Goal: Transaction & Acquisition: Purchase product/service

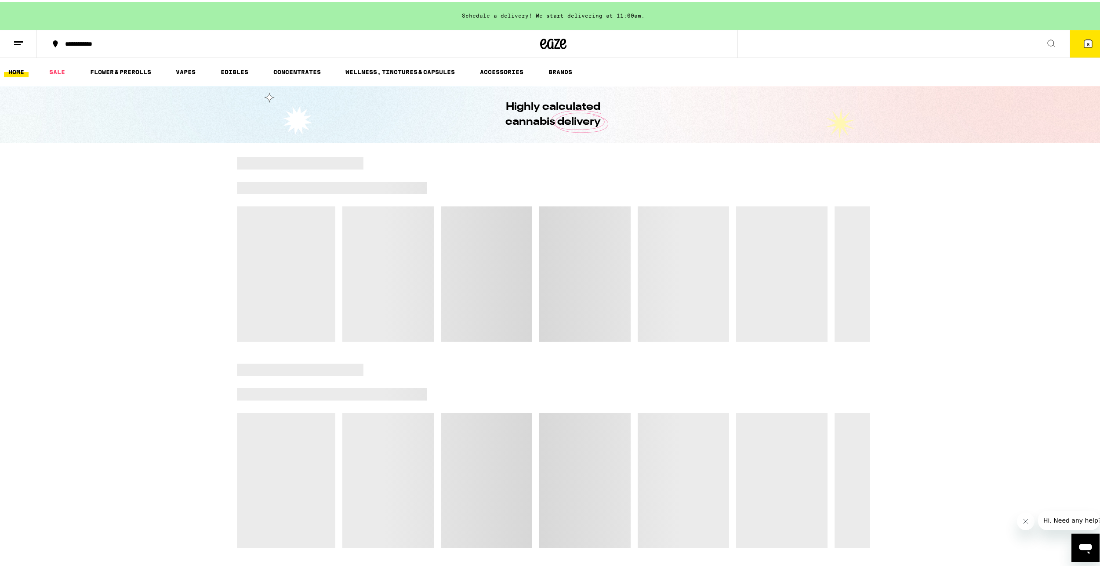
click at [1082, 37] on icon at bounding box center [1087, 41] width 11 height 11
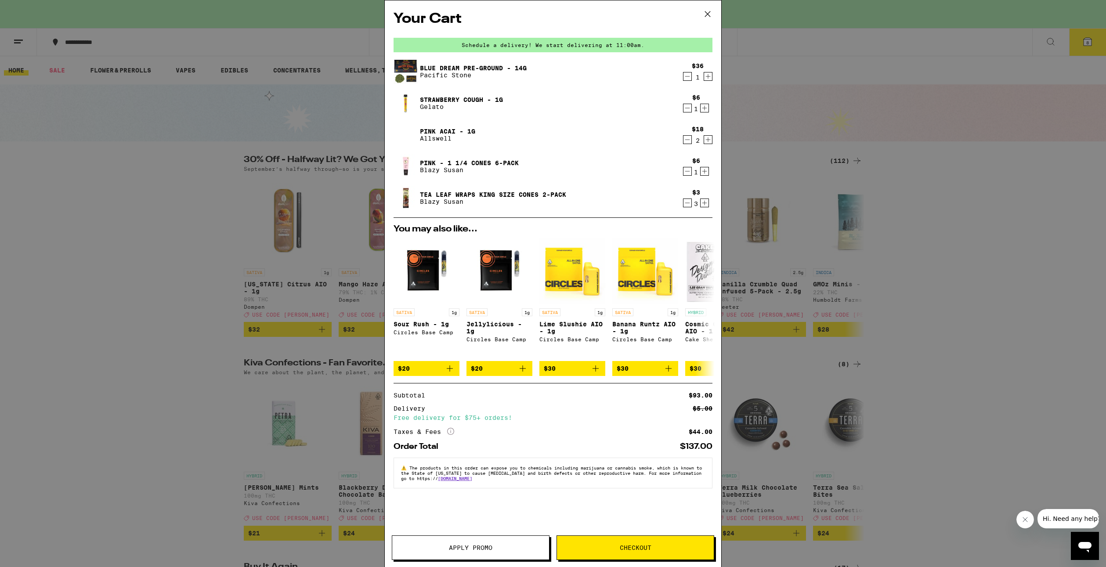
click at [684, 110] on icon "Decrement" at bounding box center [688, 108] width 8 height 11
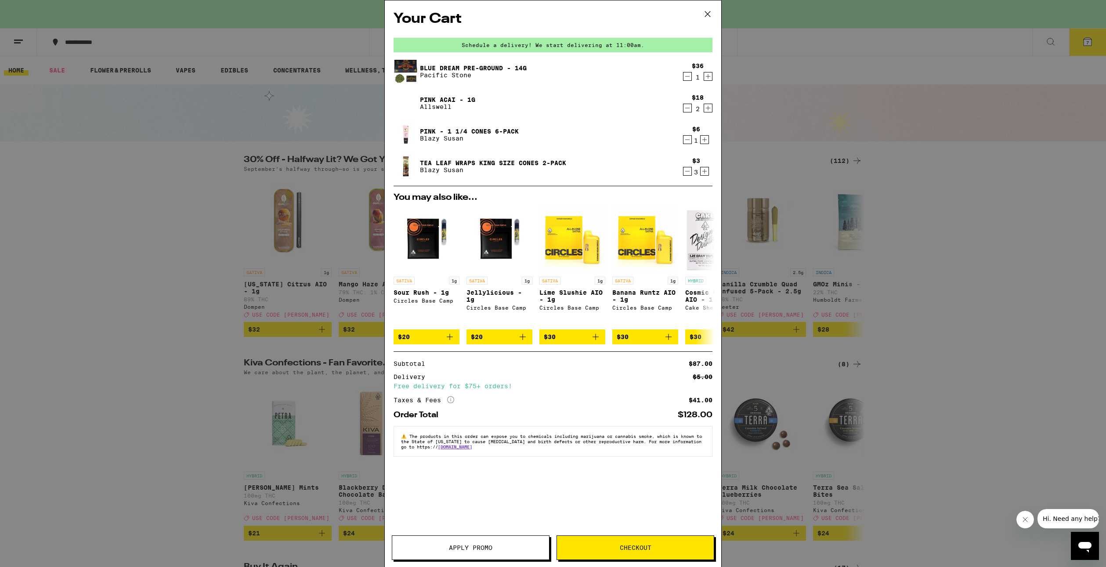
click at [760, 177] on div "Your Cart Schedule a delivery! We start delivering at 11:00am. Blue Dream Pre-G…" at bounding box center [553, 283] width 1106 height 567
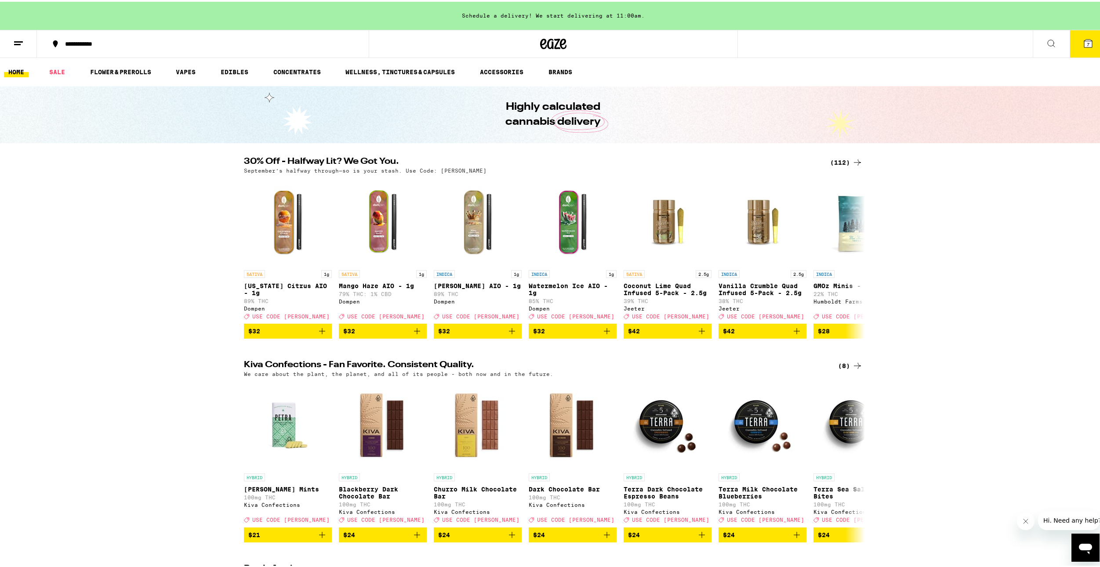
drag, startPoint x: 1089, startPoint y: 41, endPoint x: 1080, endPoint y: 54, distance: 15.8
click at [1084, 48] on button "7" at bounding box center [1087, 42] width 37 height 27
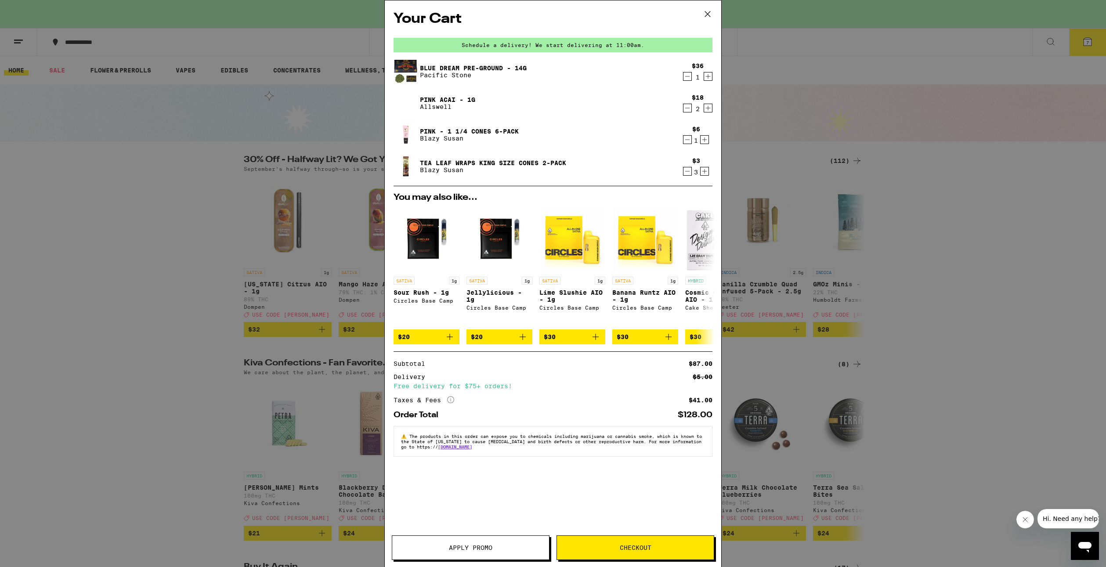
click at [282, 230] on div "Your Cart Schedule a delivery! We start delivering at 11:00am. Blue Dream Pre-G…" at bounding box center [553, 283] width 1106 height 567
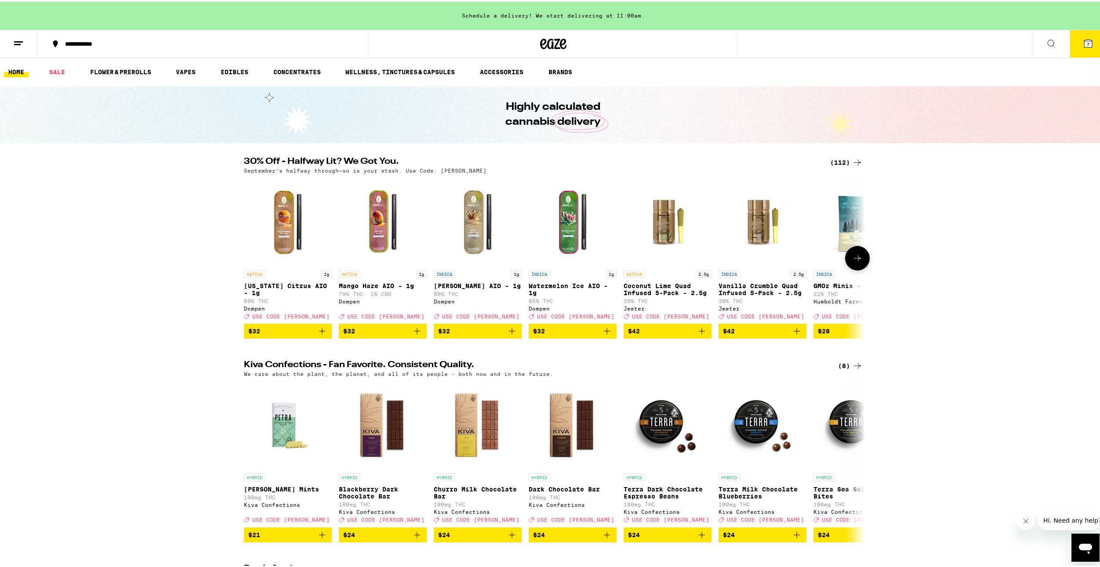
click at [854, 256] on icon at bounding box center [857, 256] width 11 height 11
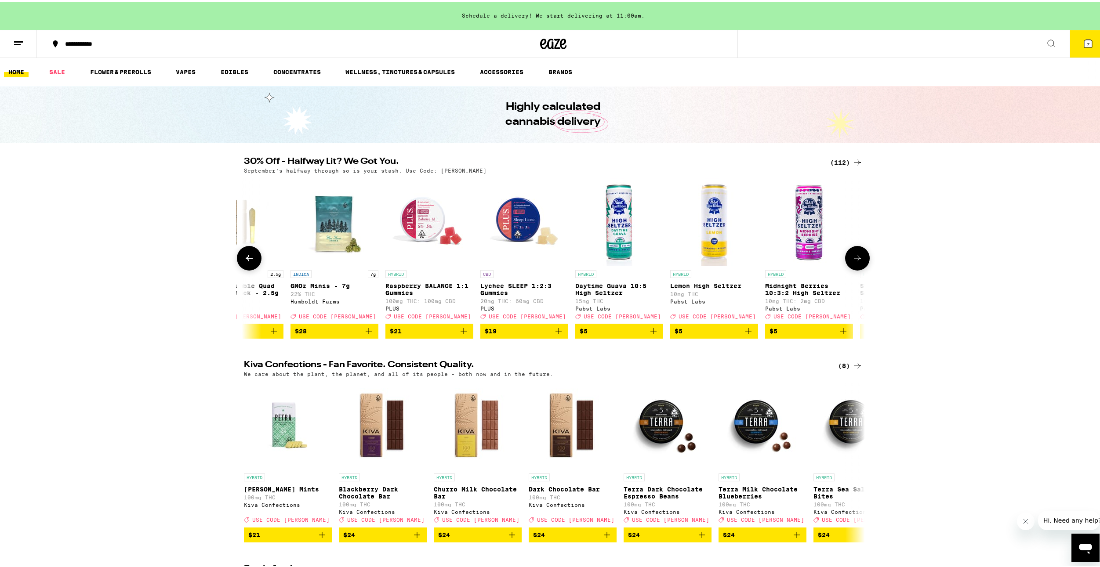
click at [854, 256] on icon at bounding box center [857, 256] width 11 height 11
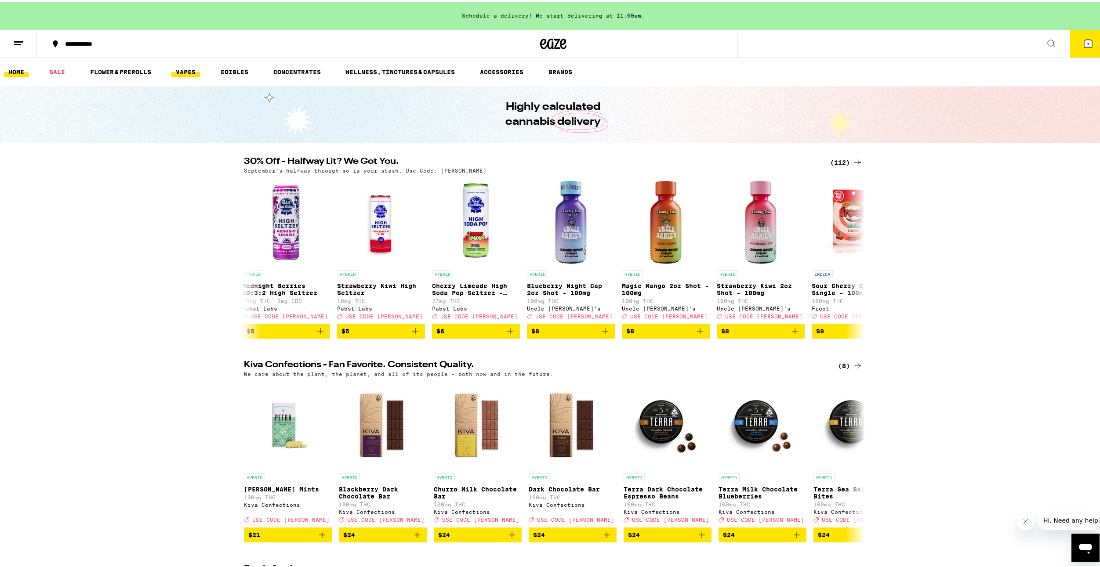
drag, startPoint x: 204, startPoint y: 74, endPoint x: 198, endPoint y: 74, distance: 6.6
click at [202, 74] on li "VAPES" at bounding box center [189, 70] width 36 height 11
click at [184, 72] on link "VAPES" at bounding box center [185, 70] width 29 height 11
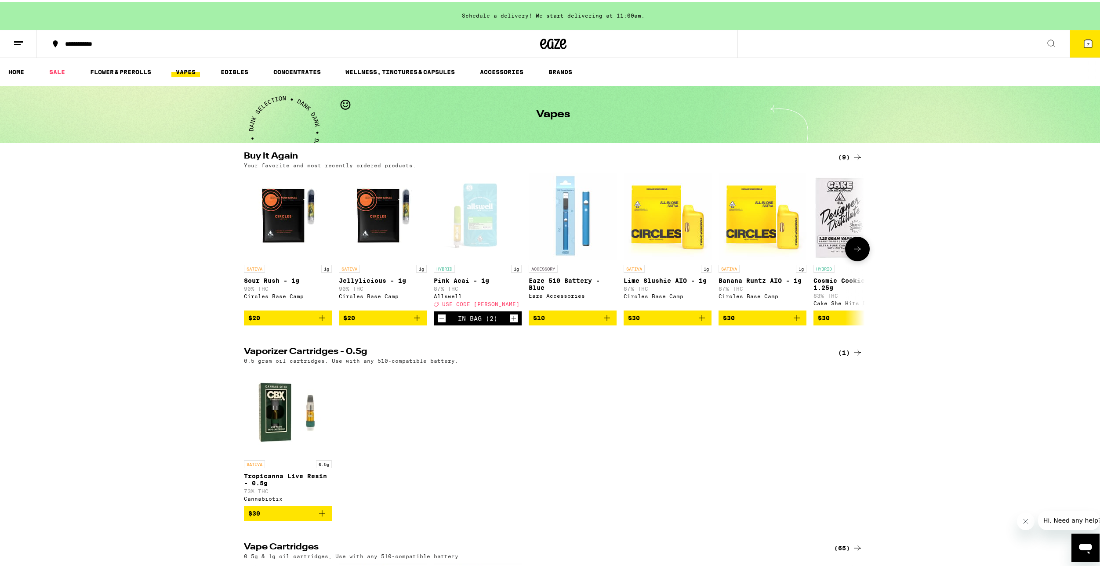
click at [468, 282] on p "Pink Acai - 1g" at bounding box center [478, 278] width 88 height 7
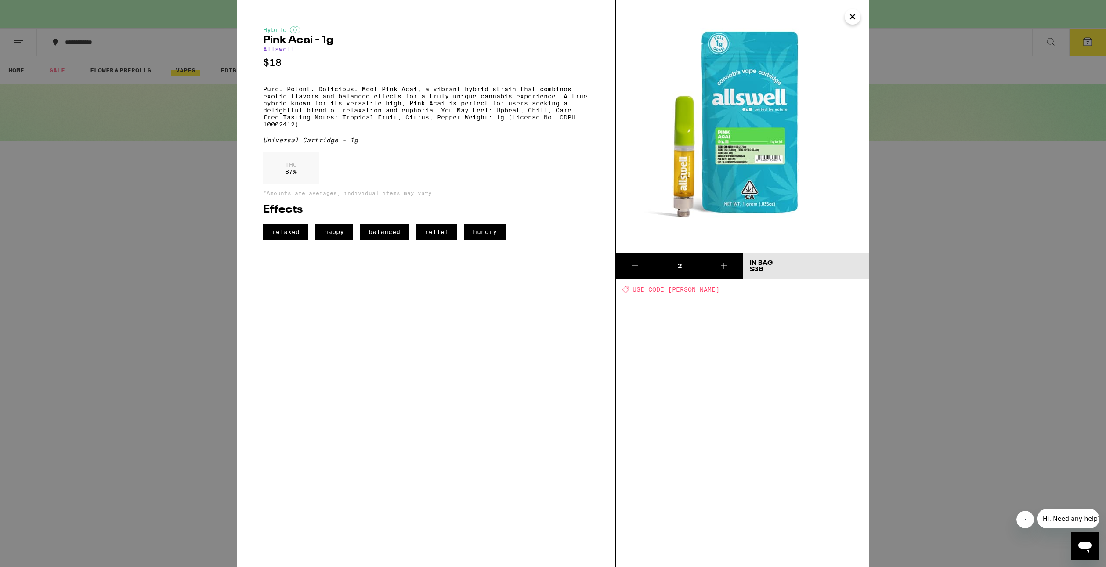
click at [680, 291] on span "USE CODE [PERSON_NAME]" at bounding box center [676, 289] width 87 height 7
copy span "[PERSON_NAME]"
drag, startPoint x: 1074, startPoint y: 57, endPoint x: 1085, endPoint y: 52, distance: 11.4
click at [1078, 55] on div "Hybrid Pink Acai - 1g Allswell $18 Pure. Potent. Delicious. Meet Pink Acai, a v…" at bounding box center [553, 283] width 1106 height 567
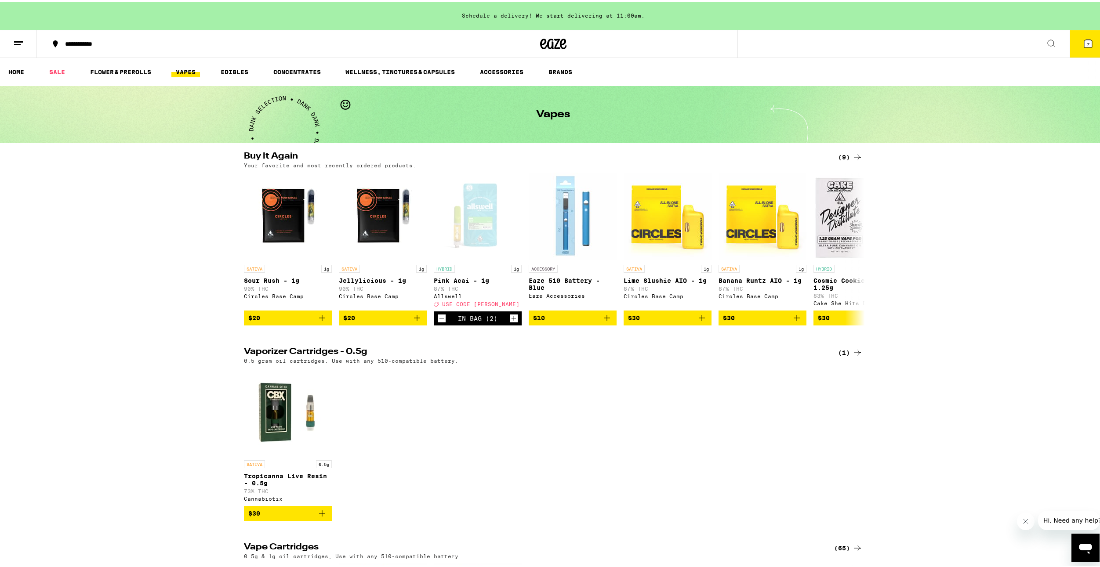
click at [1086, 47] on icon at bounding box center [1087, 41] width 11 height 11
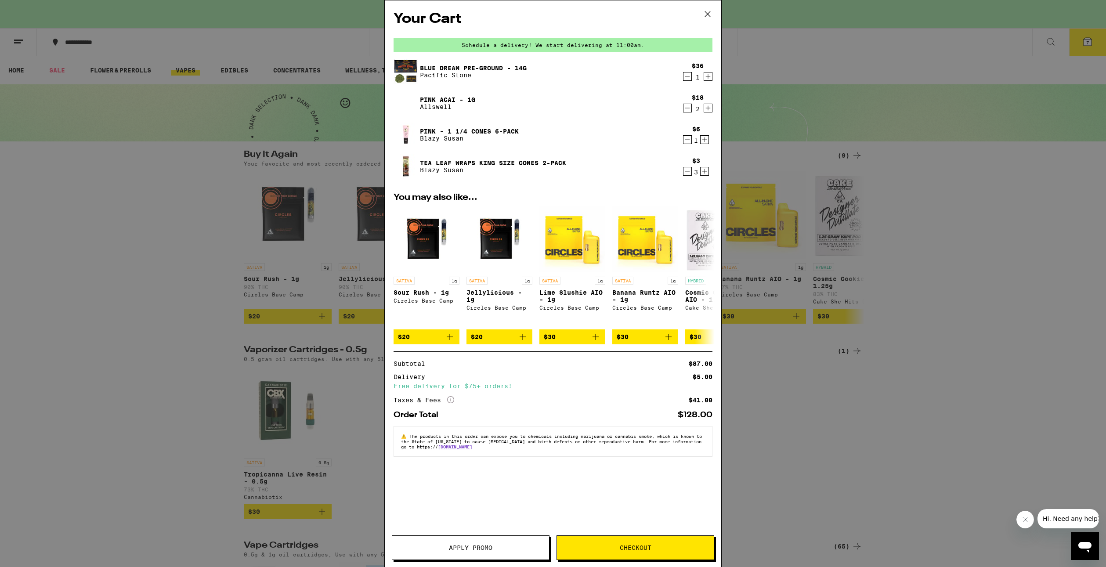
click at [493, 543] on button "Apply Promo" at bounding box center [471, 547] width 158 height 25
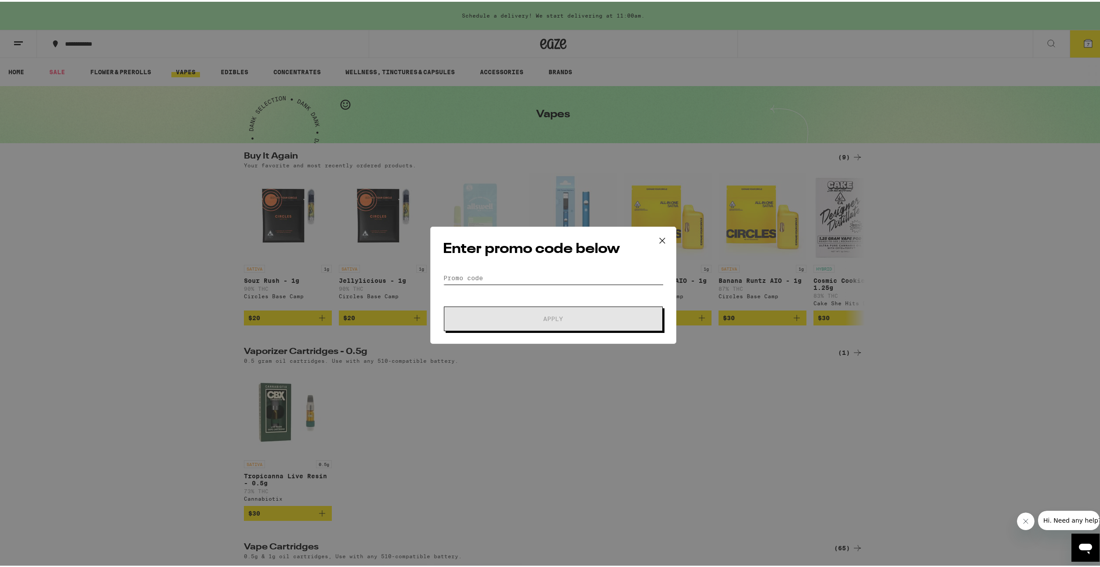
click at [501, 278] on input "Promo Code" at bounding box center [553, 276] width 221 height 13
paste input "[PERSON_NAME]"
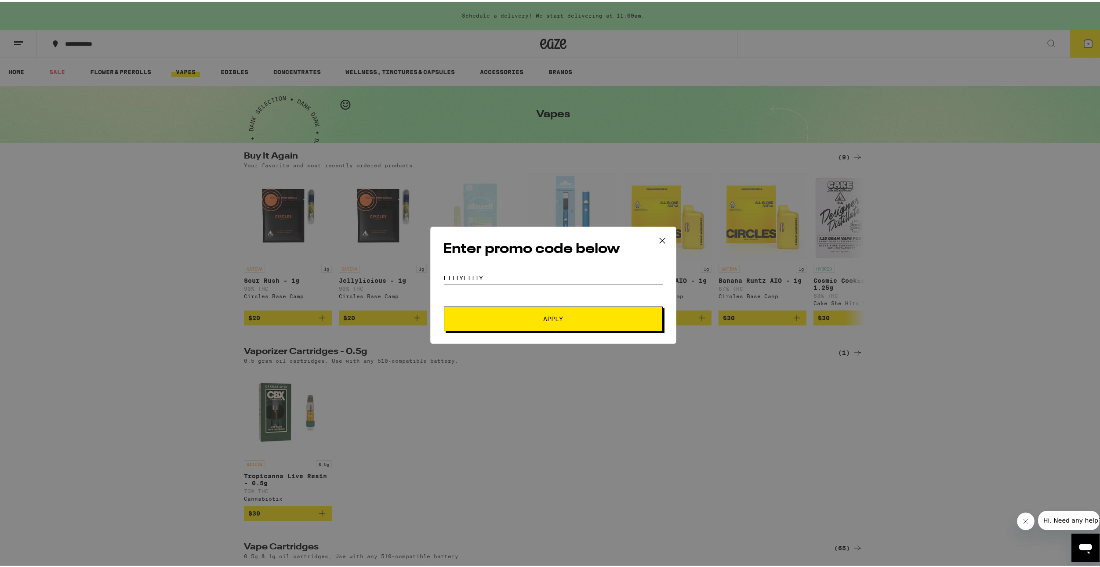
paste input "text"
type input "[PERSON_NAME]"
click at [514, 307] on button "Apply" at bounding box center [553, 317] width 219 height 25
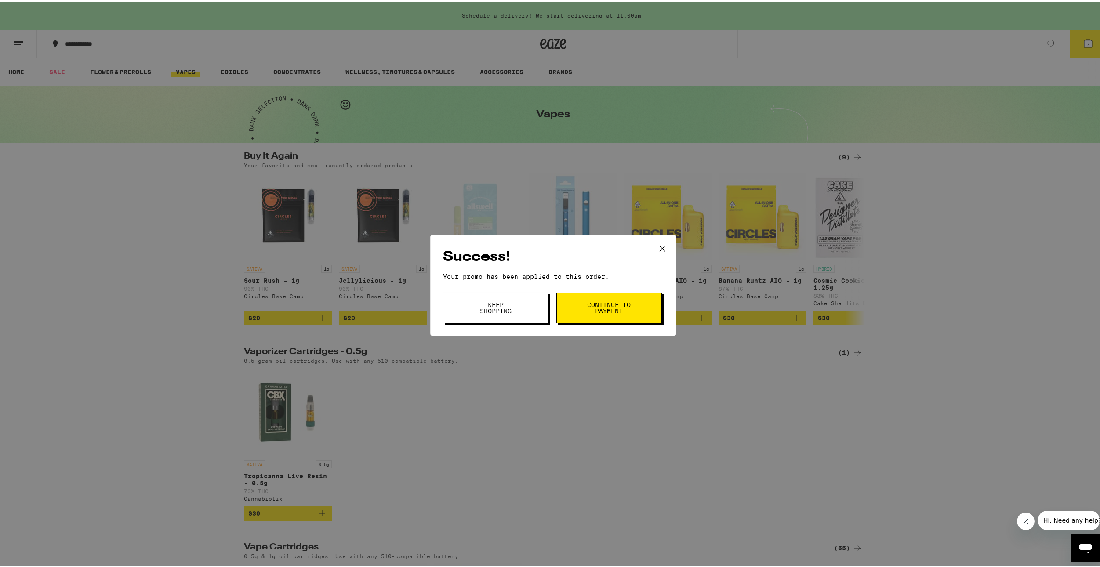
click at [520, 304] on button "Keep Shopping" at bounding box center [495, 306] width 105 height 31
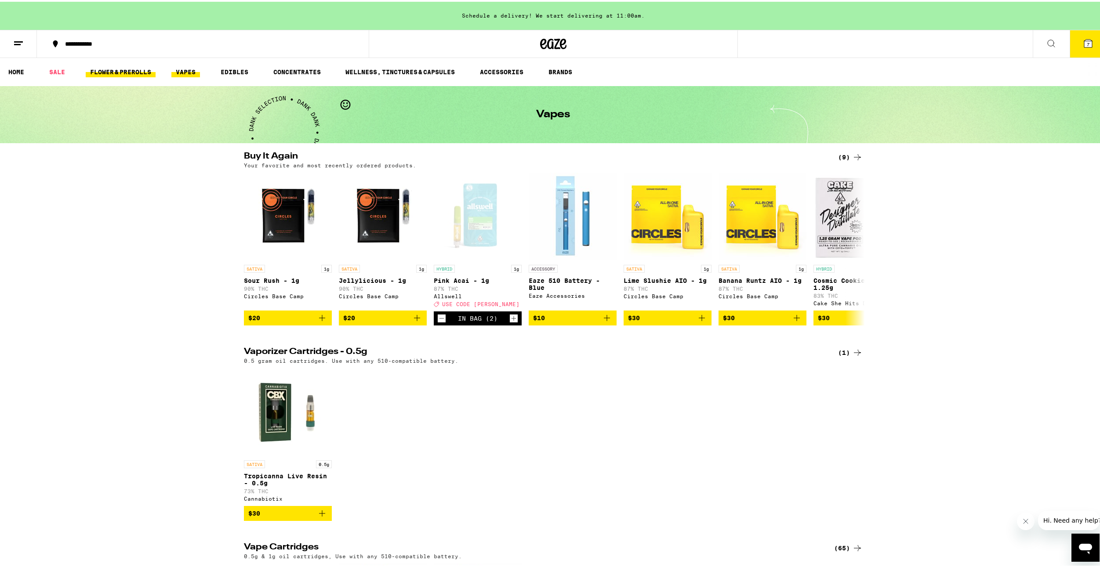
click at [127, 74] on link "FLOWER & PREROLLS" at bounding box center [121, 70] width 70 height 11
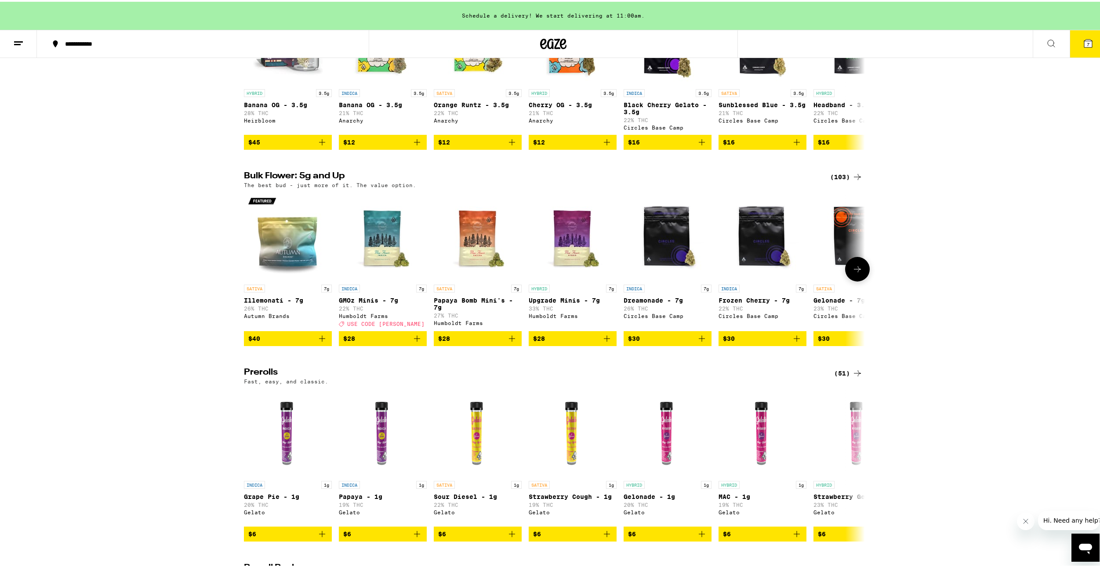
scroll to position [264, 0]
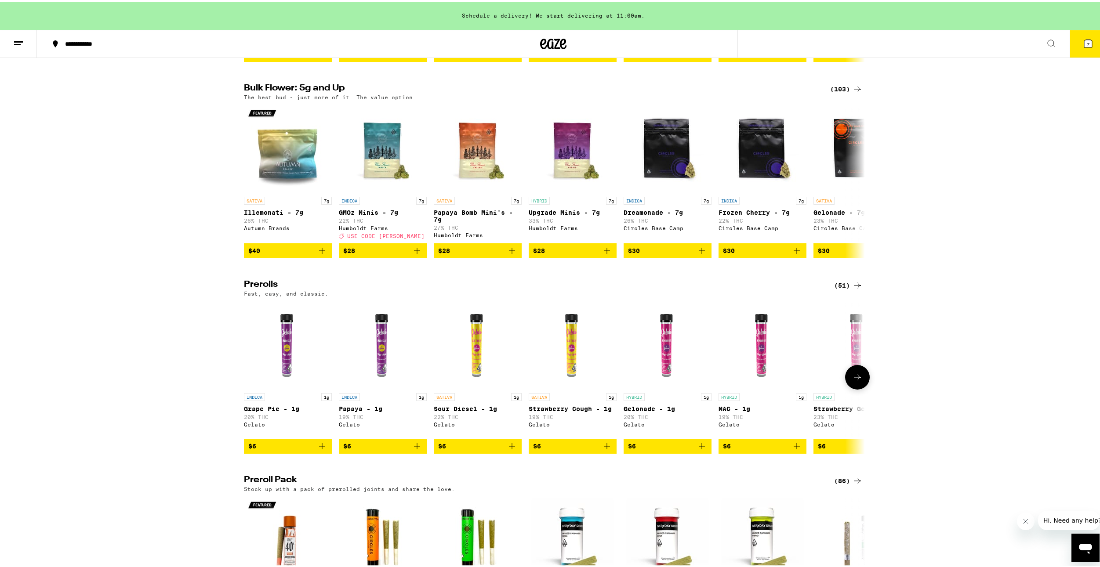
click at [604, 450] on icon "Add to bag" at bounding box center [606, 444] width 11 height 11
click at [1071, 44] on button "8" at bounding box center [1087, 42] width 37 height 27
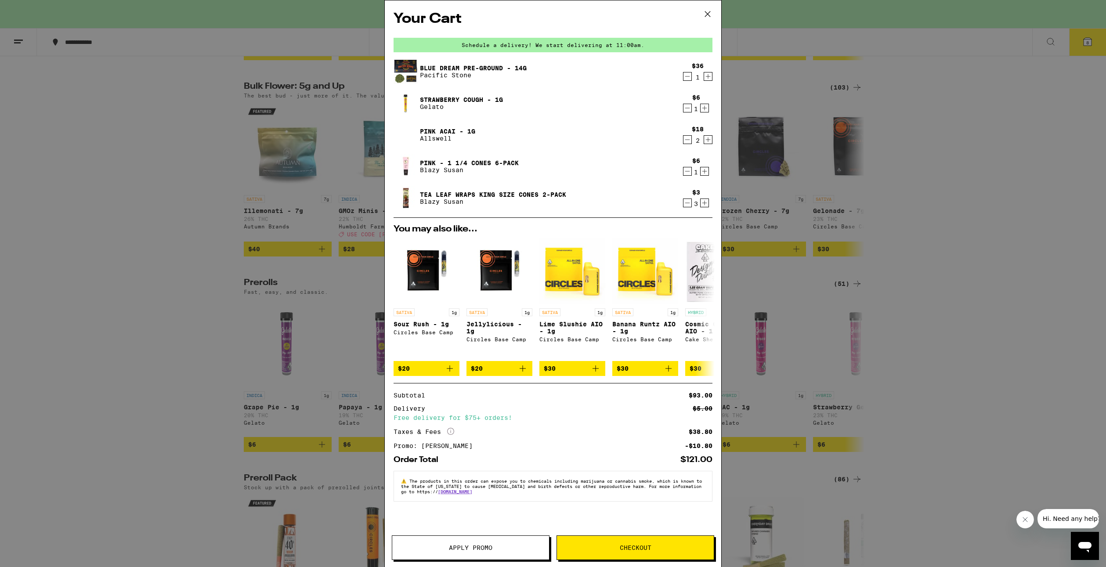
click at [703, 203] on icon "Increment" at bounding box center [705, 203] width 8 height 11
click at [691, 113] on icon "Decrement" at bounding box center [688, 108] width 8 height 11
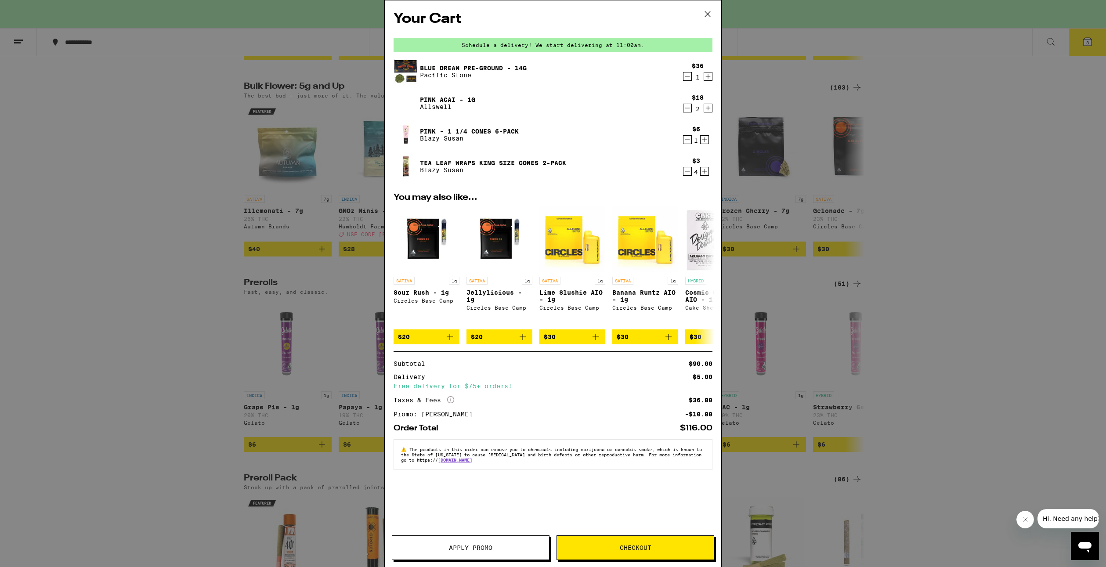
click at [277, 327] on div "Your Cart Schedule a delivery! We start delivering at 11:00am. Blue Dream Pre-G…" at bounding box center [553, 283] width 1106 height 567
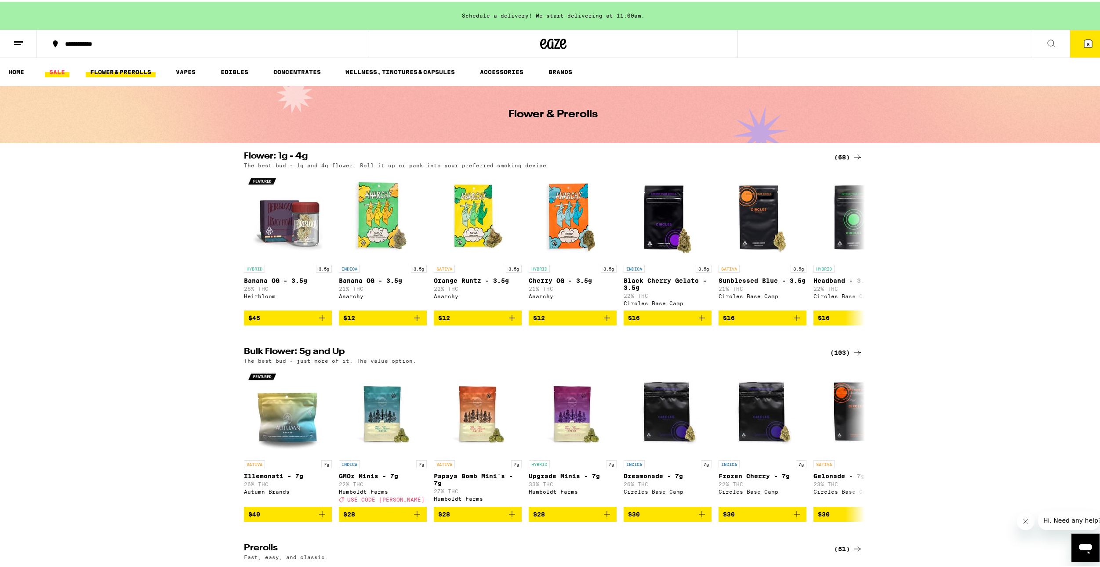
click at [53, 73] on link "SALE" at bounding box center [57, 70] width 25 height 11
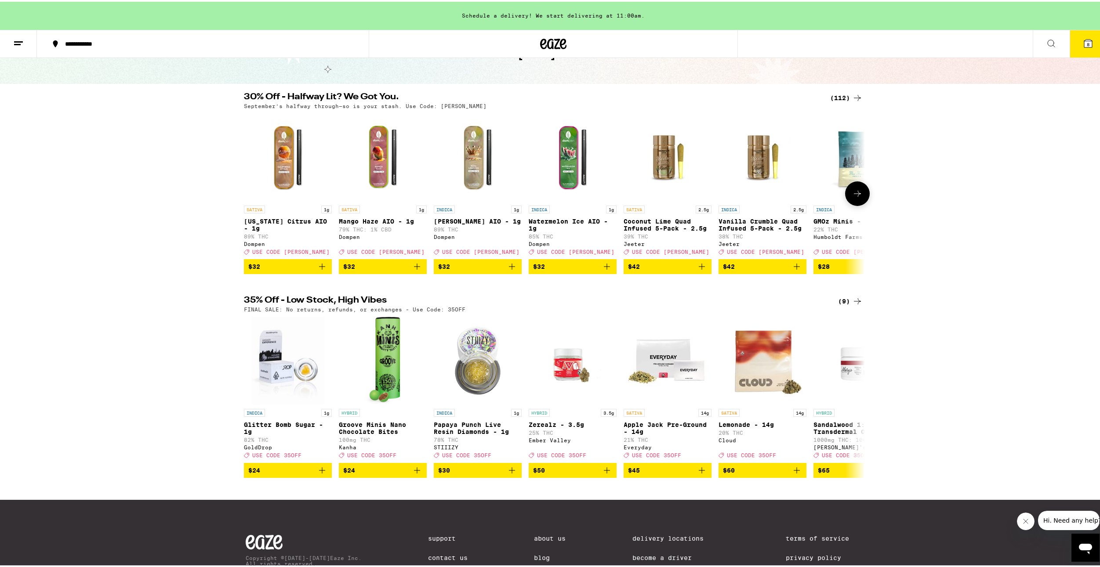
scroll to position [15, 0]
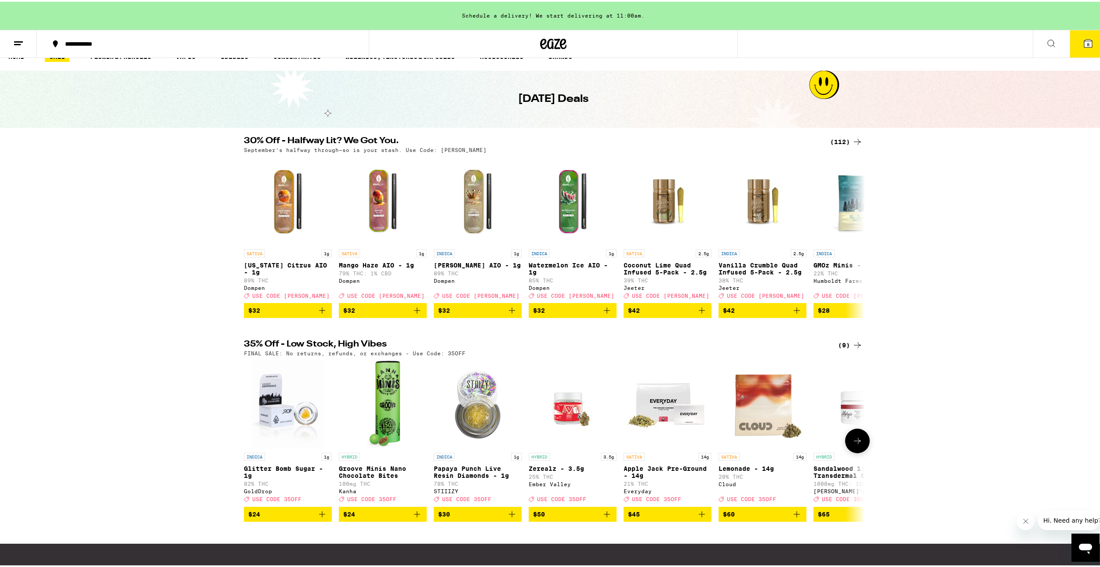
click at [858, 445] on icon at bounding box center [857, 439] width 11 height 11
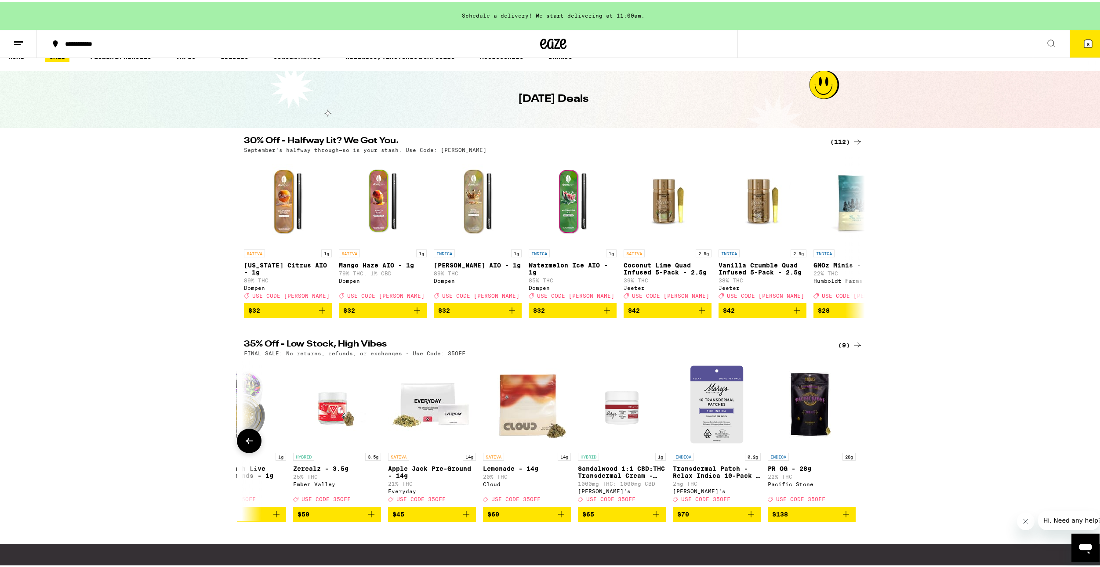
scroll to position [0, 0]
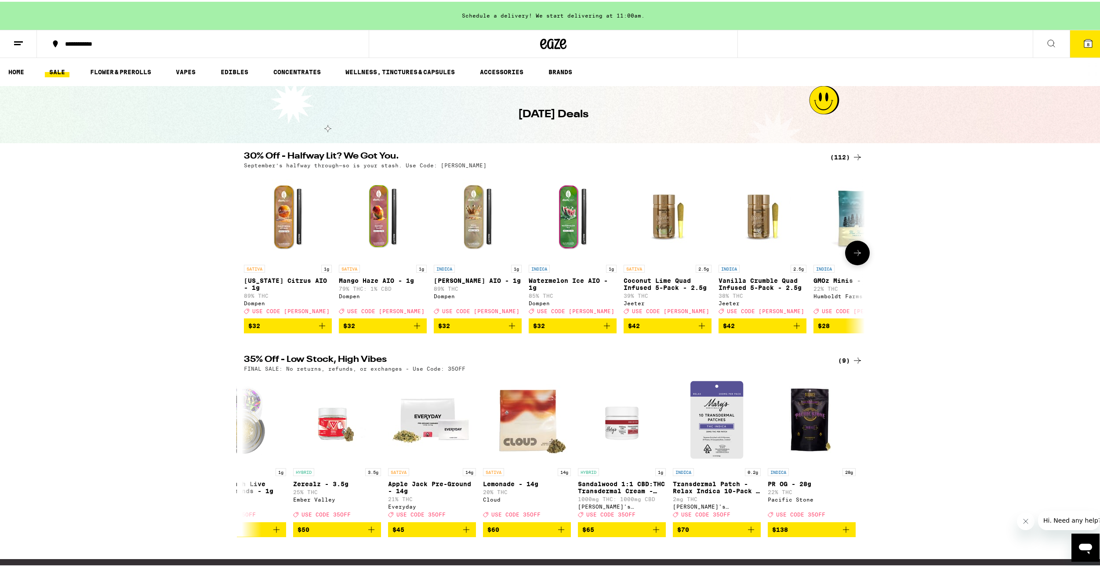
click at [854, 257] on icon at bounding box center [857, 251] width 11 height 11
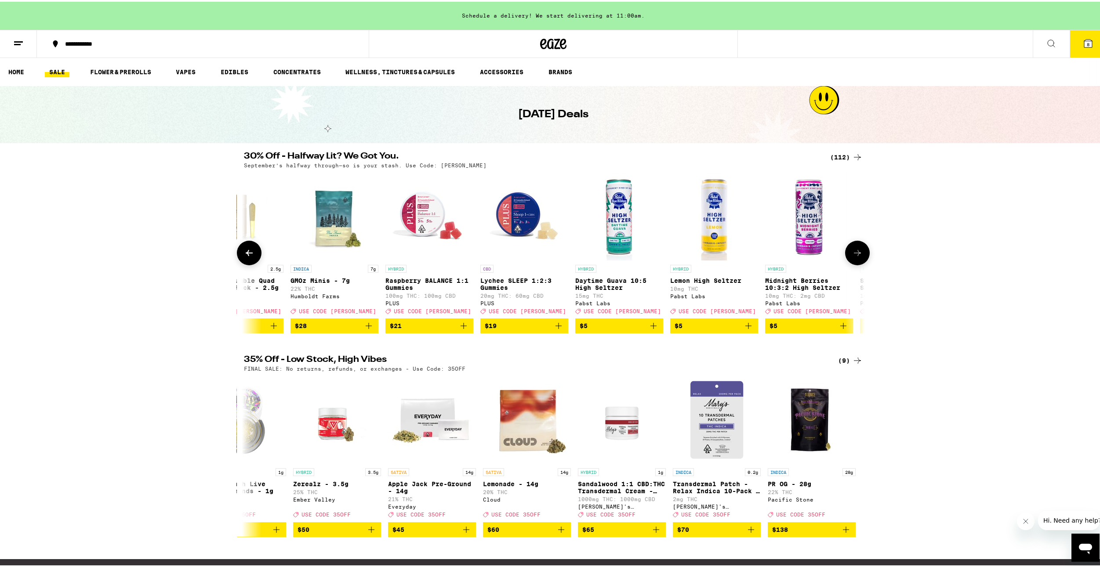
click at [852, 253] on icon at bounding box center [857, 251] width 11 height 11
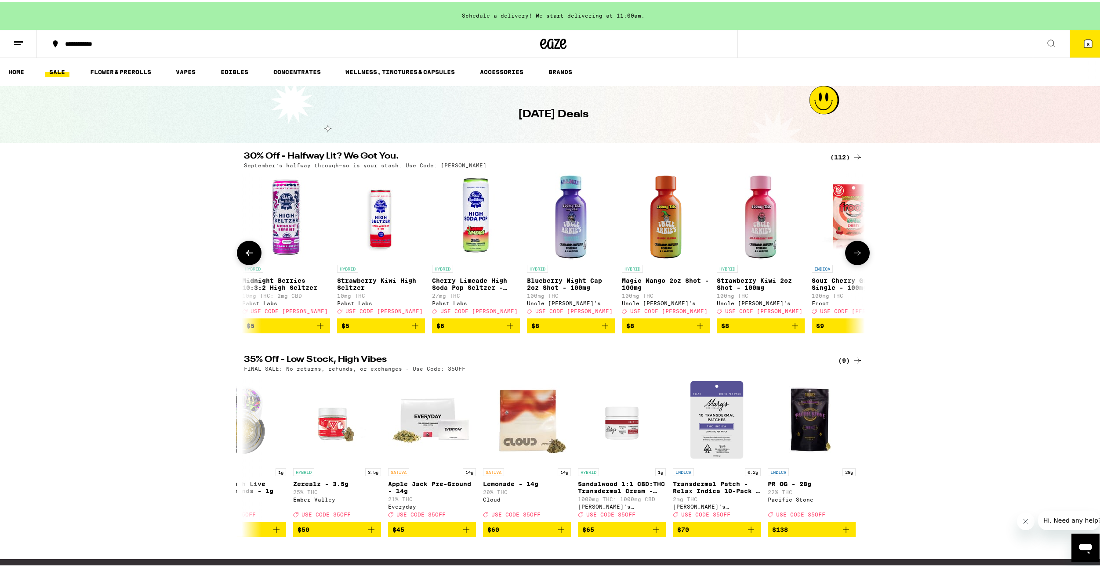
click at [751, 242] on img "Open page for Strawberry Kiwi 2oz Shot - 100mg from Uncle Arnie's" at bounding box center [760, 215] width 88 height 88
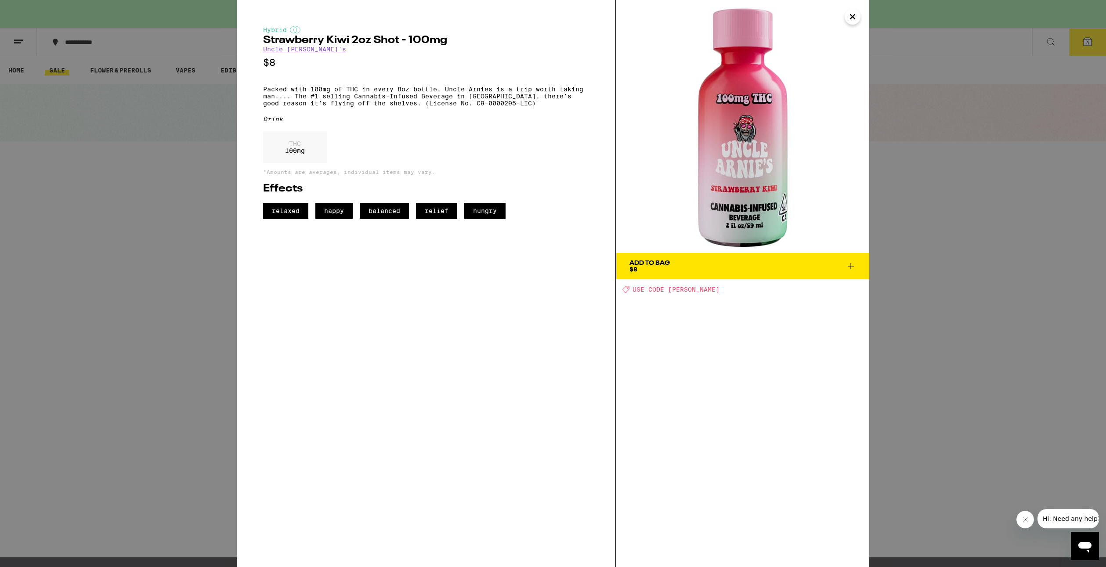
click at [686, 289] on span "USE CODE [PERSON_NAME]" at bounding box center [676, 289] width 87 height 7
click at [777, 310] on div "Add To Bag $8 Deal Created with Sketch. USE CODE [PERSON_NAME]" at bounding box center [742, 283] width 253 height 567
click at [850, 266] on icon at bounding box center [851, 266] width 6 height 6
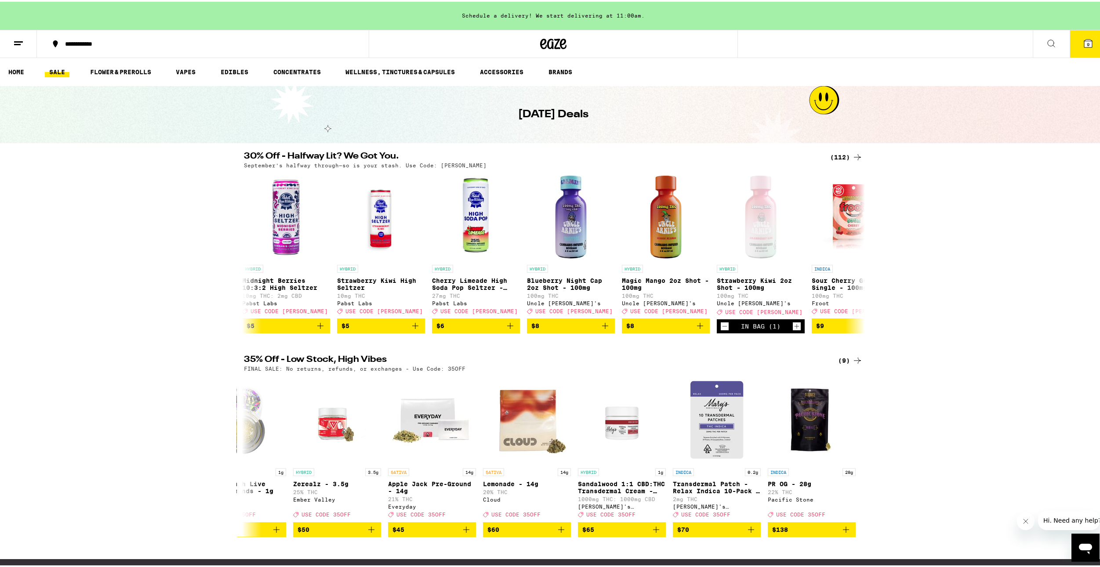
click at [1084, 44] on icon at bounding box center [1088, 42] width 8 height 8
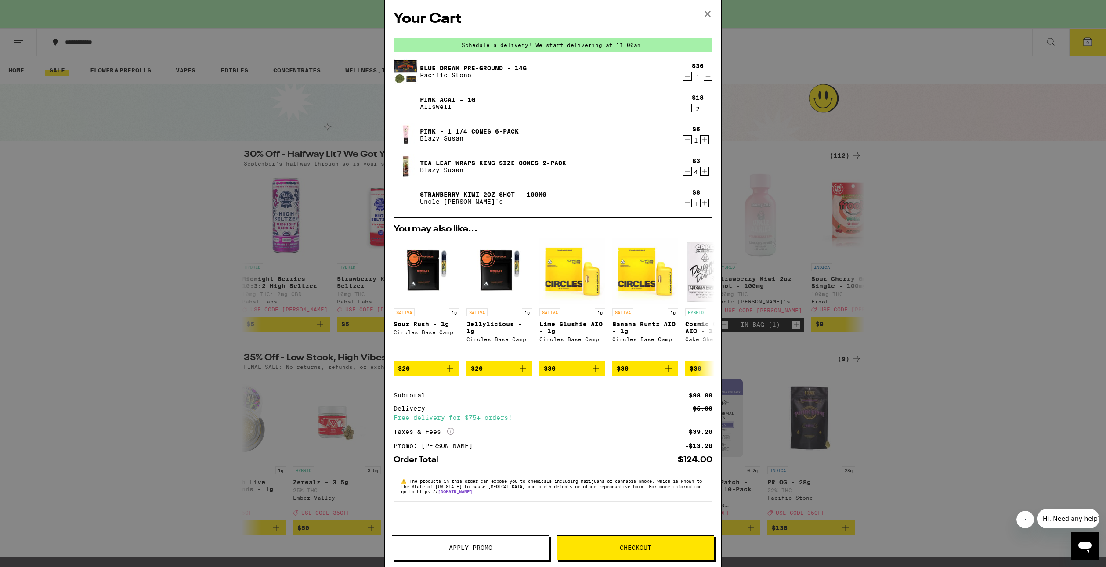
drag, startPoint x: 246, startPoint y: 224, endPoint x: 248, endPoint y: 231, distance: 7.4
click at [249, 230] on div "Your Cart Schedule a delivery! We start delivering at 11:00am. Blue Dream Pre-G…" at bounding box center [553, 283] width 1106 height 567
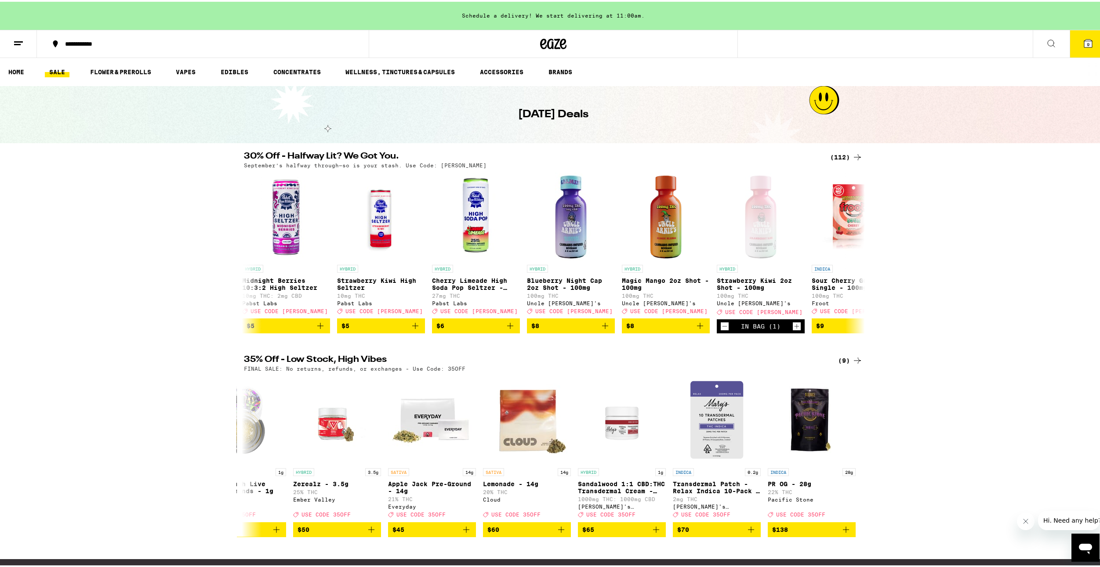
click at [1073, 40] on button "9" at bounding box center [1087, 42] width 37 height 27
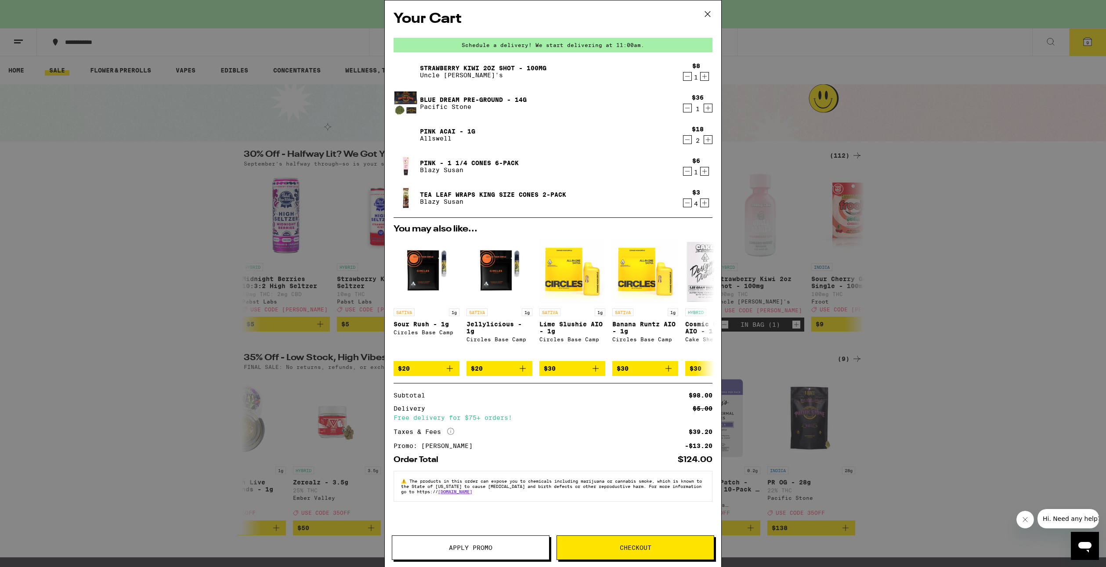
click at [687, 76] on icon "Decrement" at bounding box center [687, 76] width 5 height 0
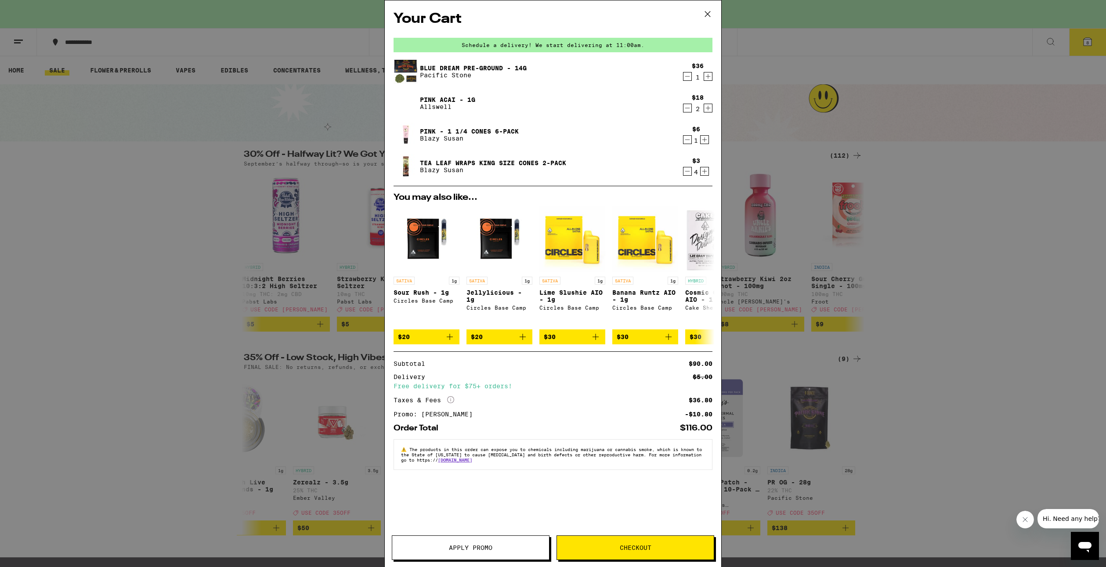
click at [153, 220] on div "Your Cart Schedule a delivery! We start delivering at 11:00am. Blue Dream Pre-G…" at bounding box center [553, 283] width 1106 height 567
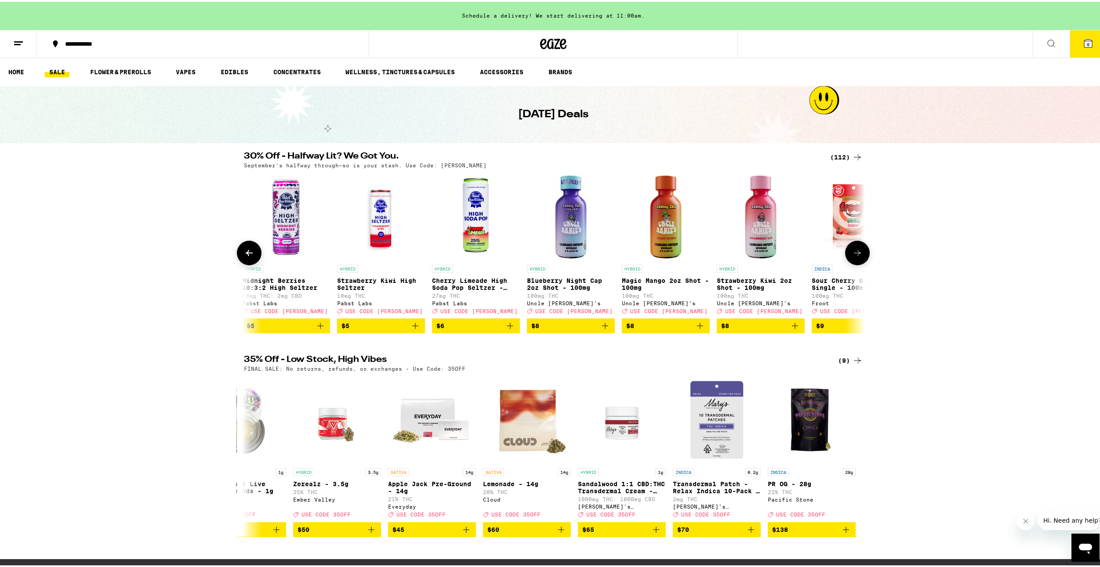
click at [244, 257] on icon at bounding box center [249, 251] width 11 height 11
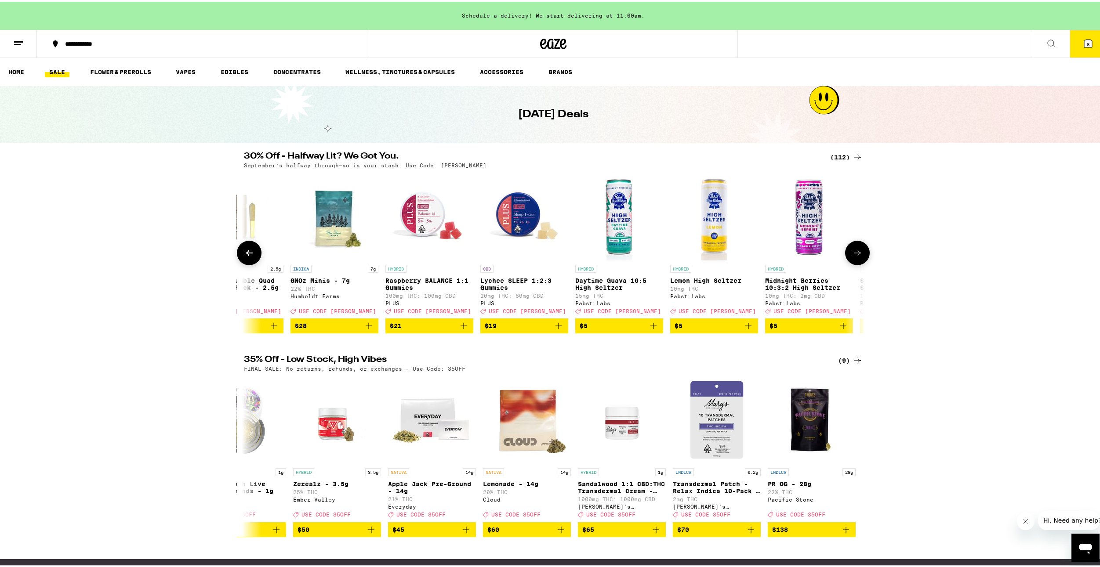
click at [238, 255] on button at bounding box center [249, 251] width 25 height 25
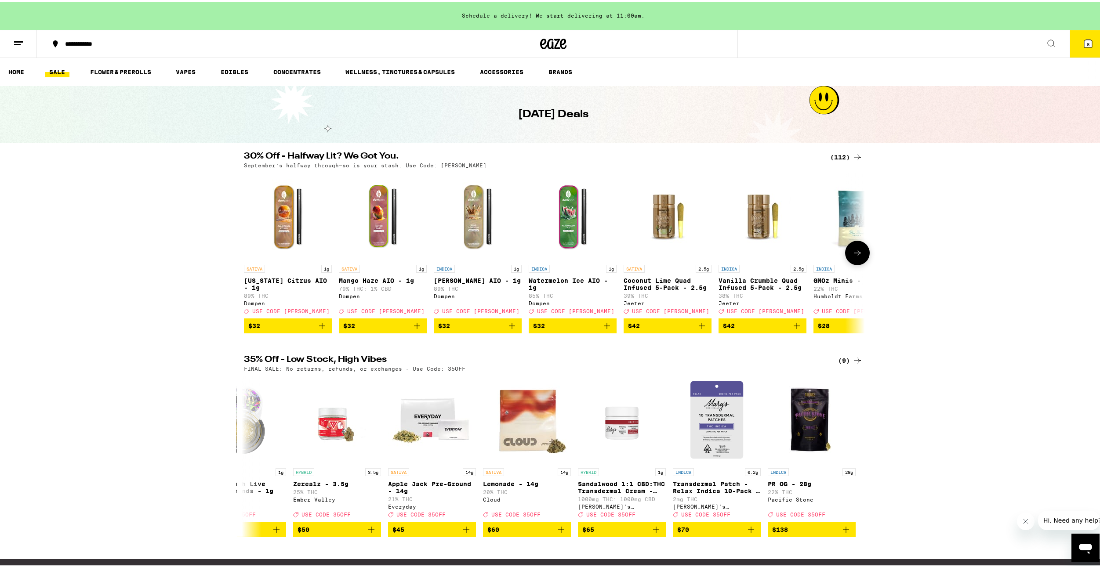
click at [238, 255] on div at bounding box center [249, 251] width 25 height 25
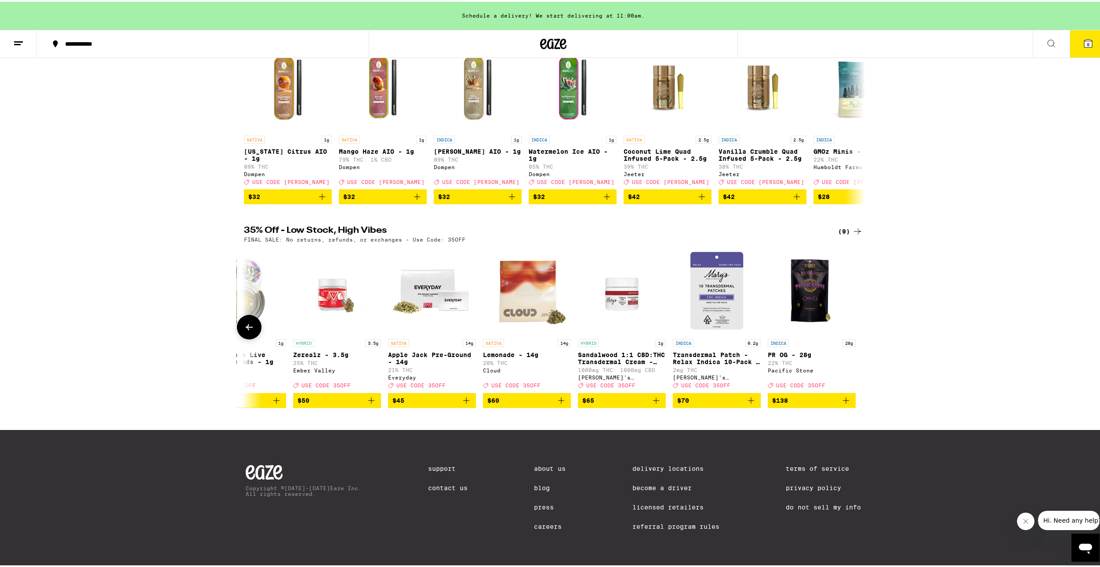
click at [249, 320] on icon at bounding box center [249, 325] width 11 height 11
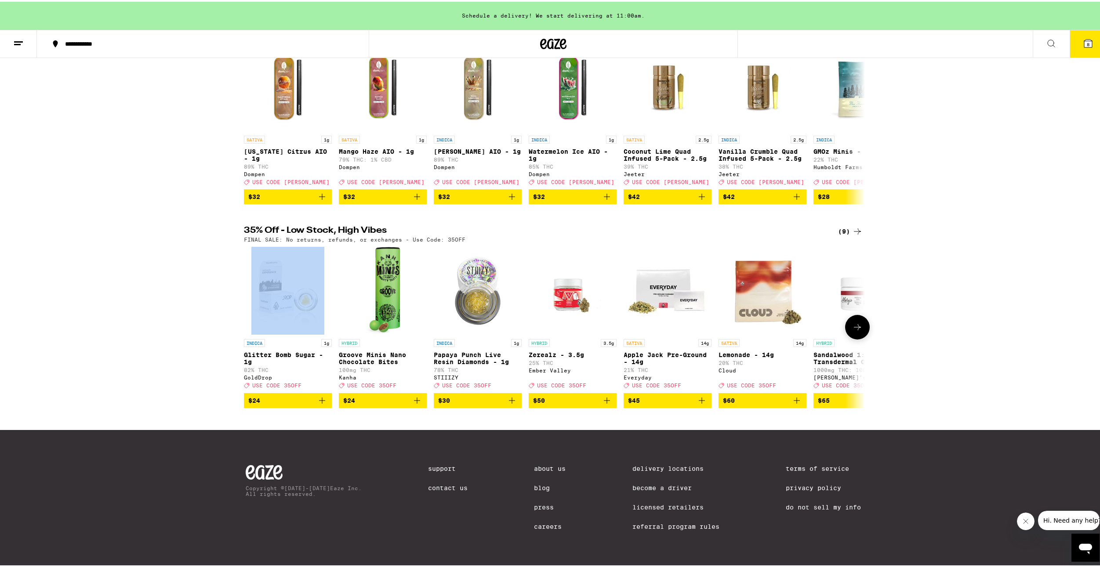
click at [249, 317] on div at bounding box center [249, 325] width 25 height 25
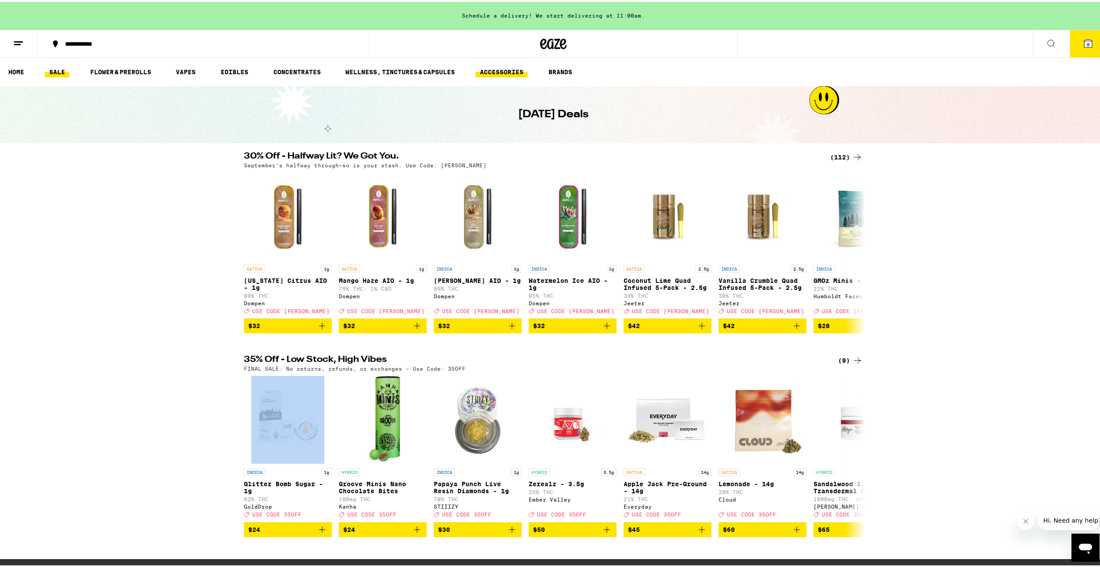
click at [508, 75] on link "ACCESSORIES" at bounding box center [501, 70] width 52 height 11
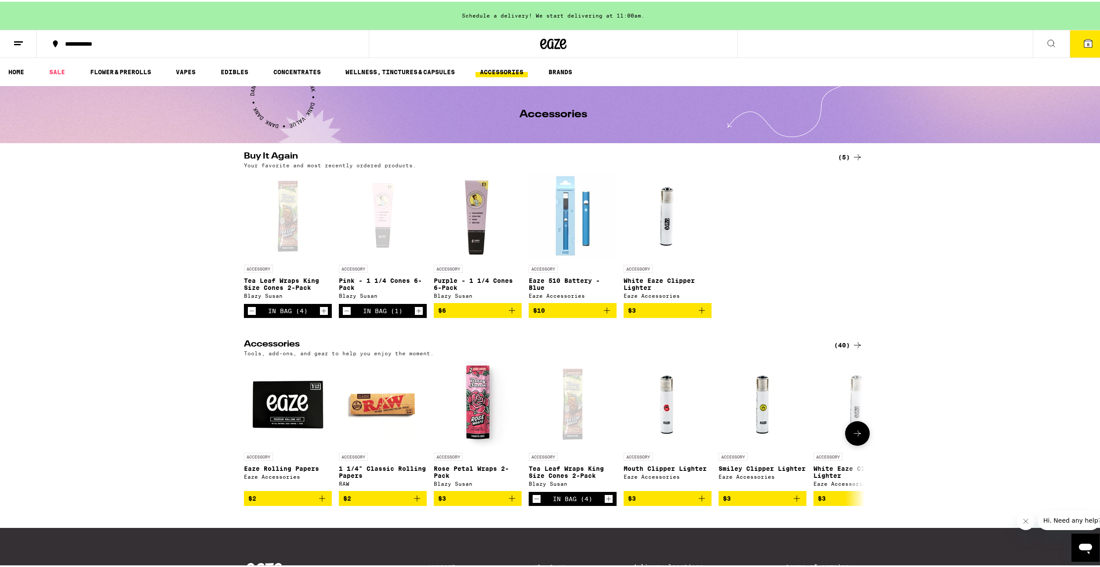
scroll to position [111, 0]
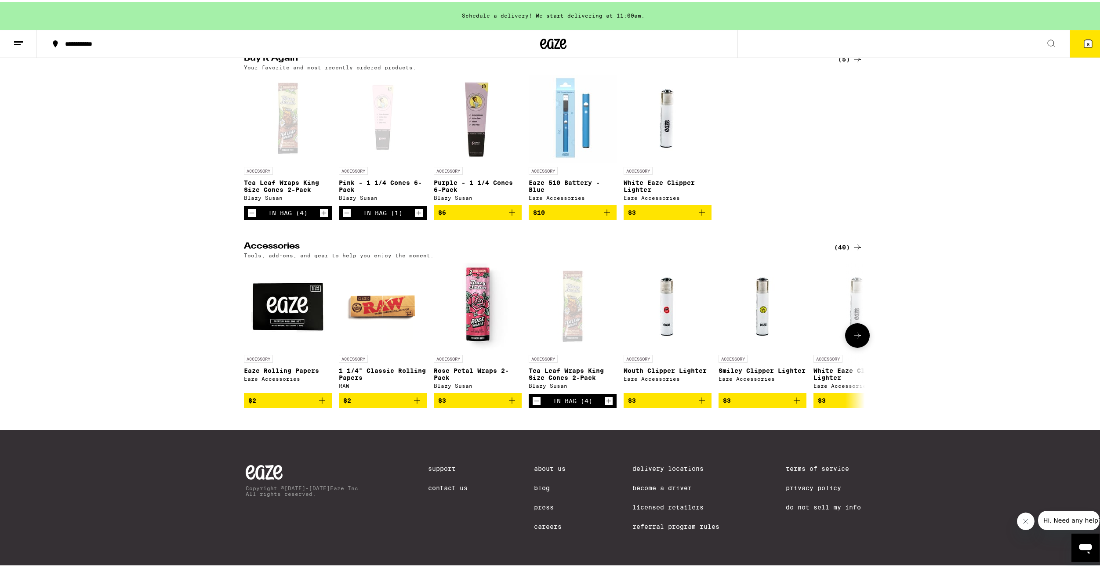
click at [854, 333] on icon at bounding box center [857, 334] width 11 height 11
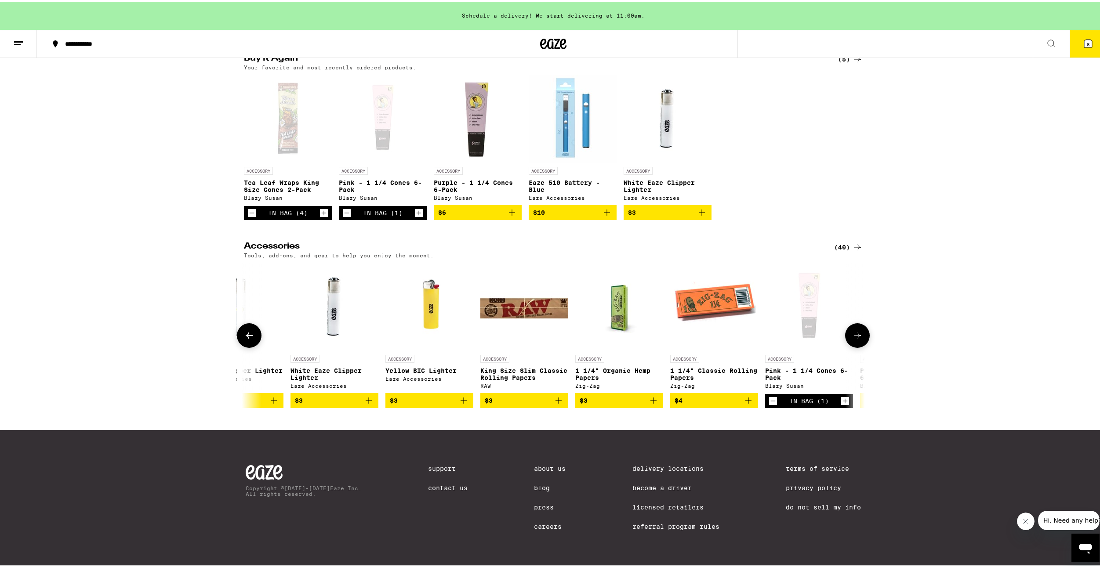
click at [854, 332] on icon at bounding box center [857, 334] width 11 height 11
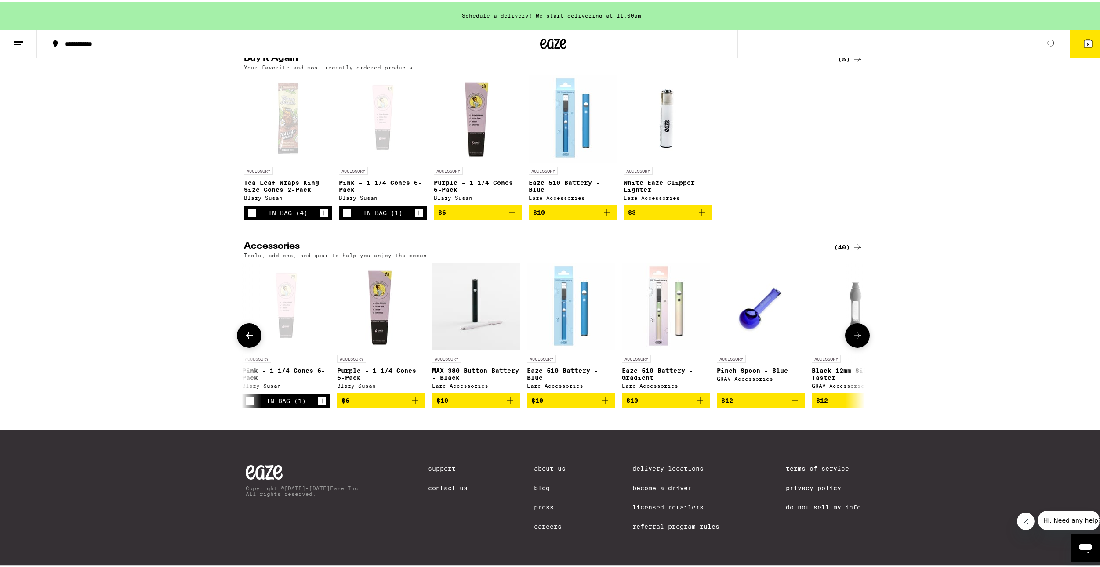
click at [854, 332] on icon at bounding box center [857, 334] width 11 height 11
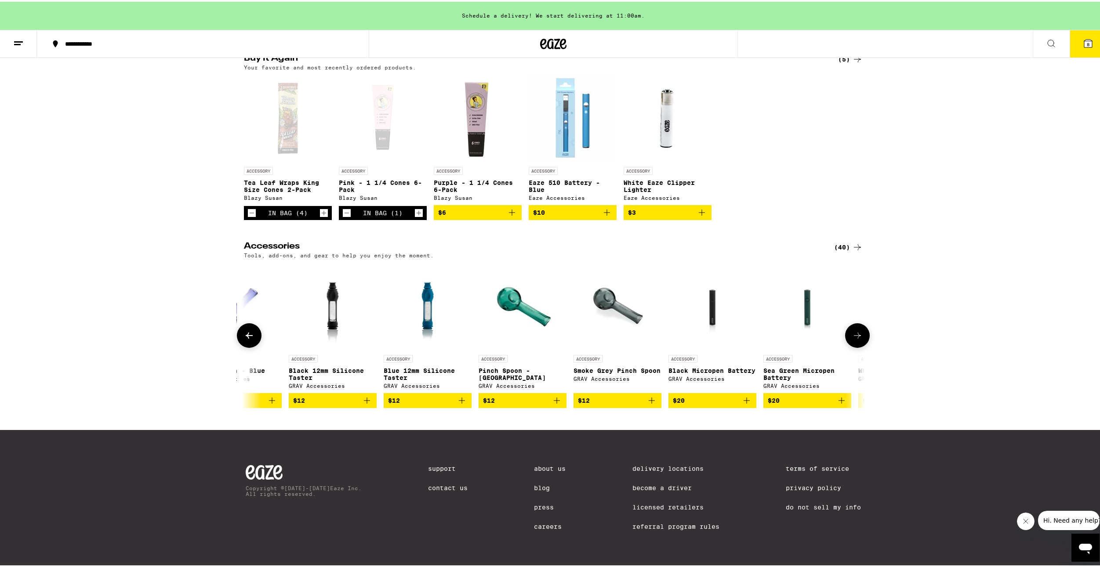
click at [854, 332] on icon at bounding box center [857, 334] width 11 height 11
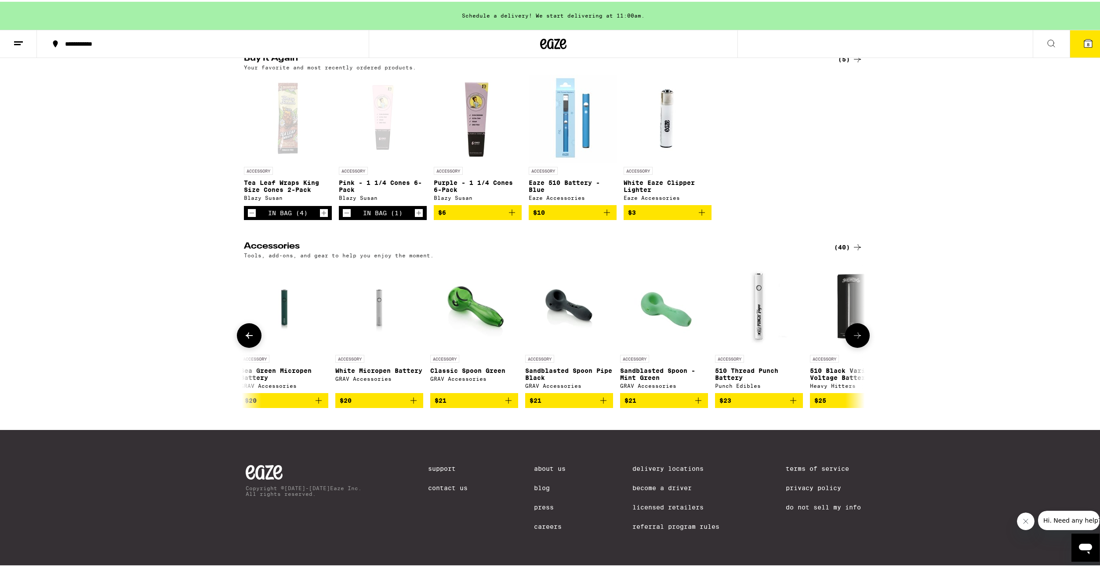
click at [854, 332] on icon at bounding box center [857, 334] width 11 height 11
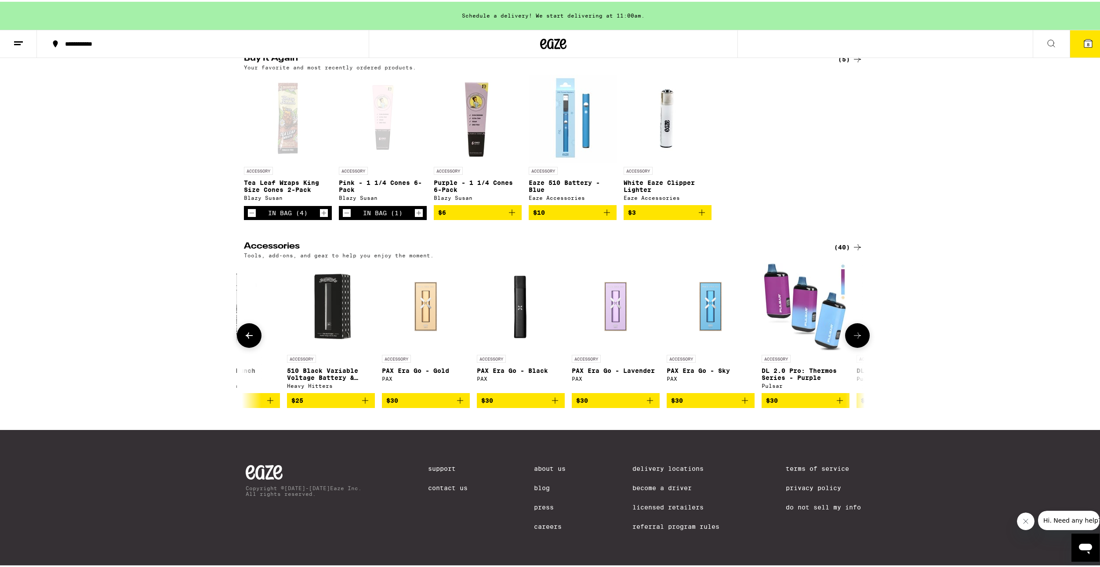
click at [239, 323] on button at bounding box center [249, 334] width 25 height 25
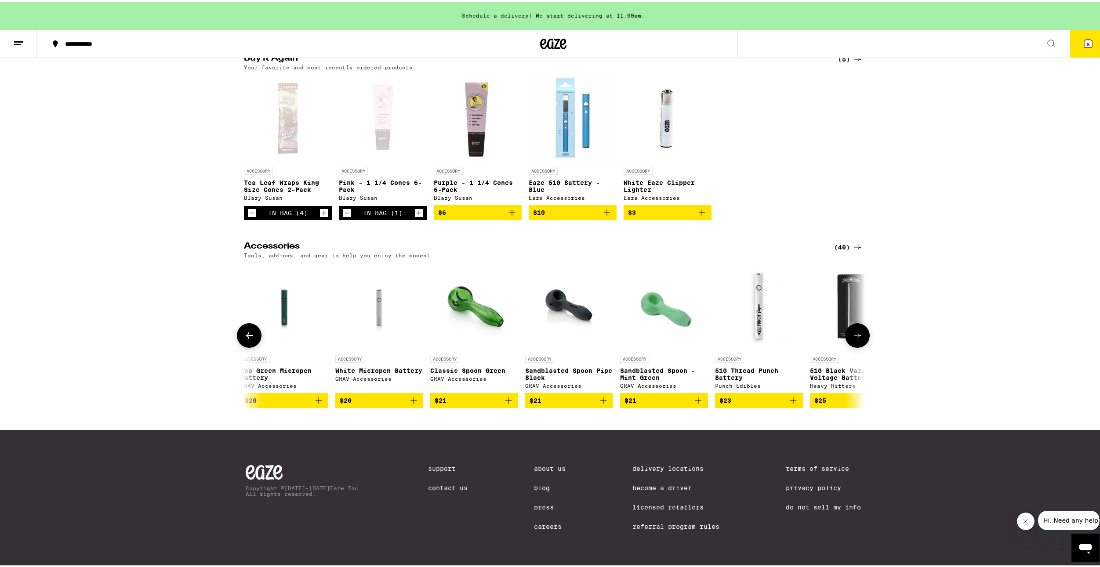
click at [239, 322] on button at bounding box center [249, 334] width 25 height 25
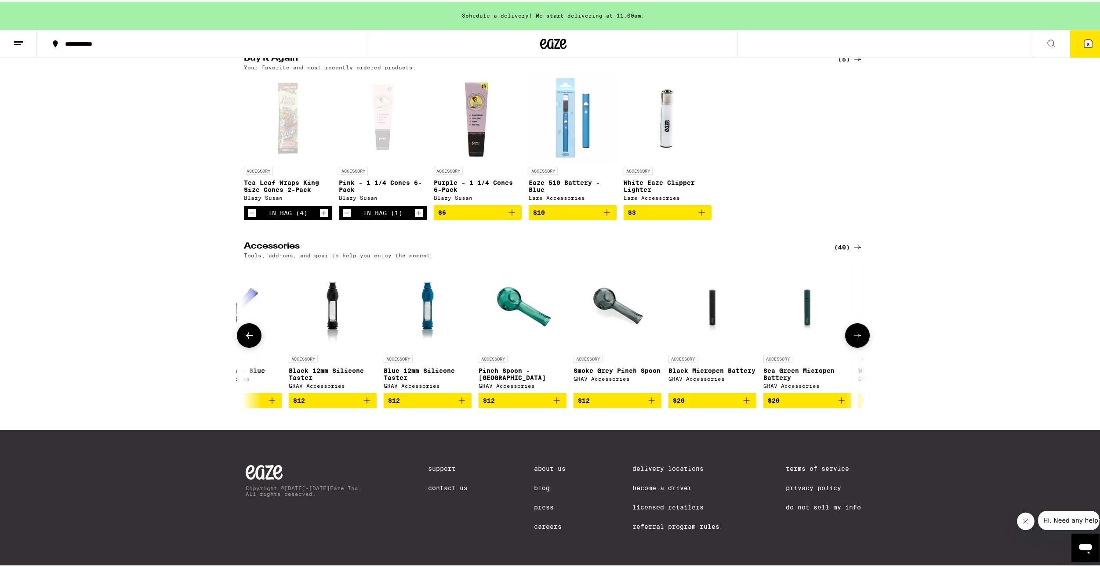
click at [239, 322] on button at bounding box center [249, 334] width 25 height 25
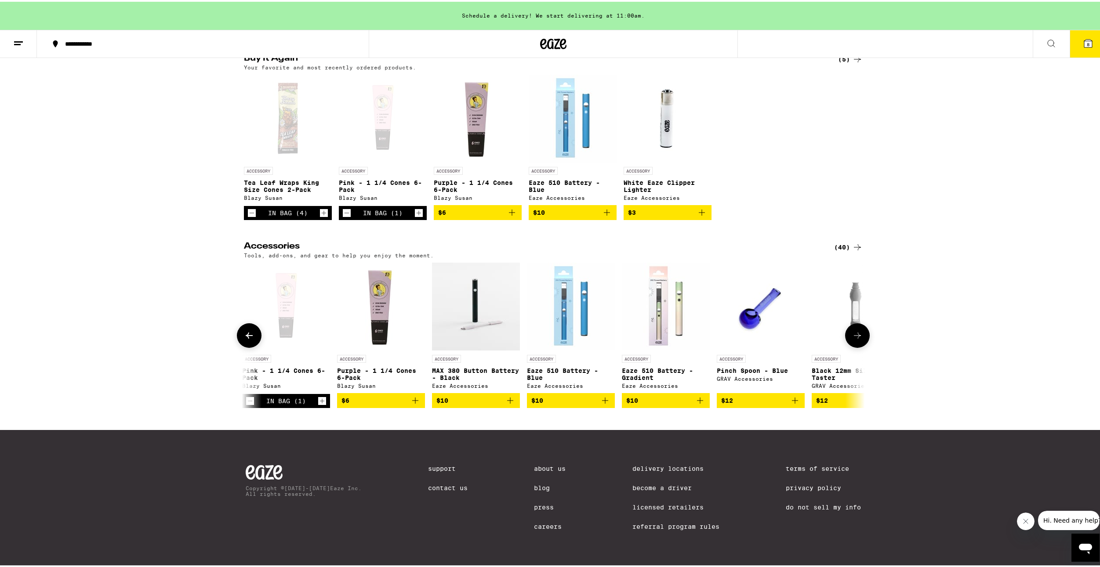
click at [239, 322] on button at bounding box center [249, 334] width 25 height 25
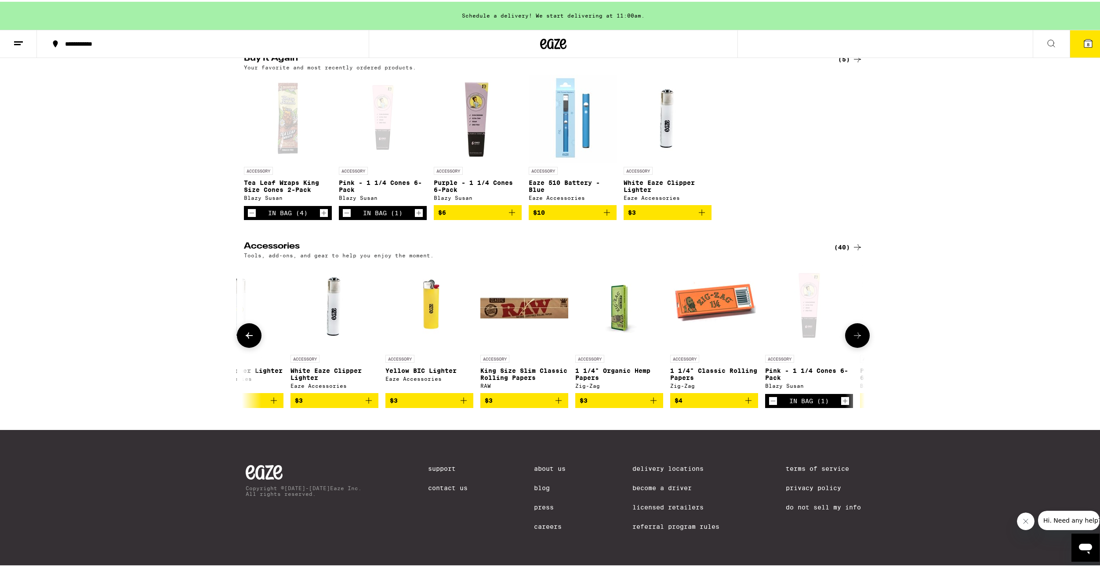
click at [239, 322] on button at bounding box center [249, 334] width 25 height 25
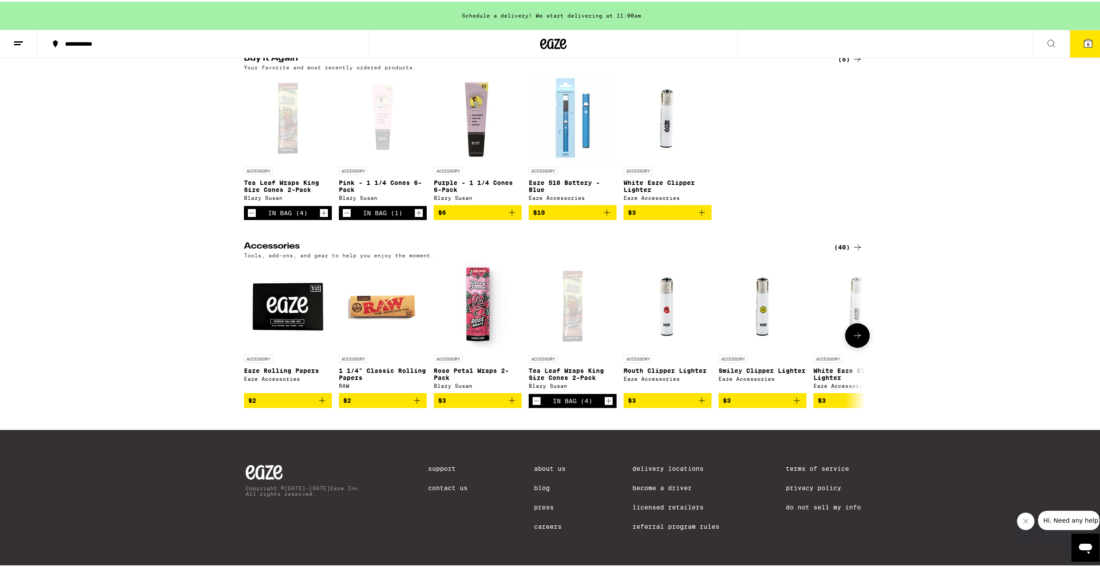
click at [604, 396] on icon "Increment" at bounding box center [608, 399] width 8 height 11
click at [1086, 42] on span "9" at bounding box center [1087, 42] width 3 height 5
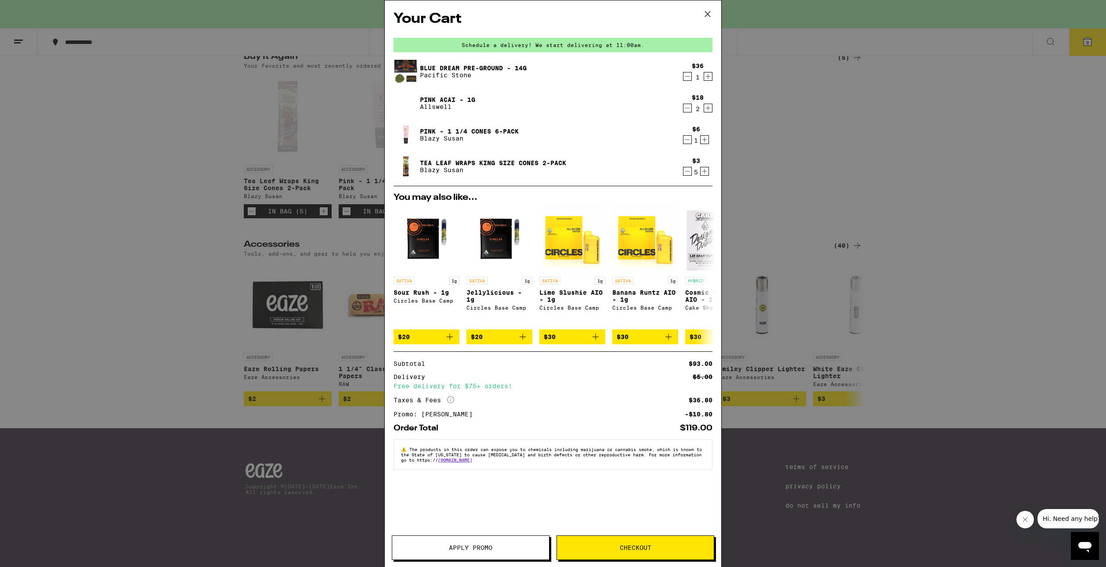
click at [941, 130] on div "Your Cart Schedule a delivery! We start delivering at 11:00am. Blue Dream Pre-G…" at bounding box center [553, 283] width 1106 height 567
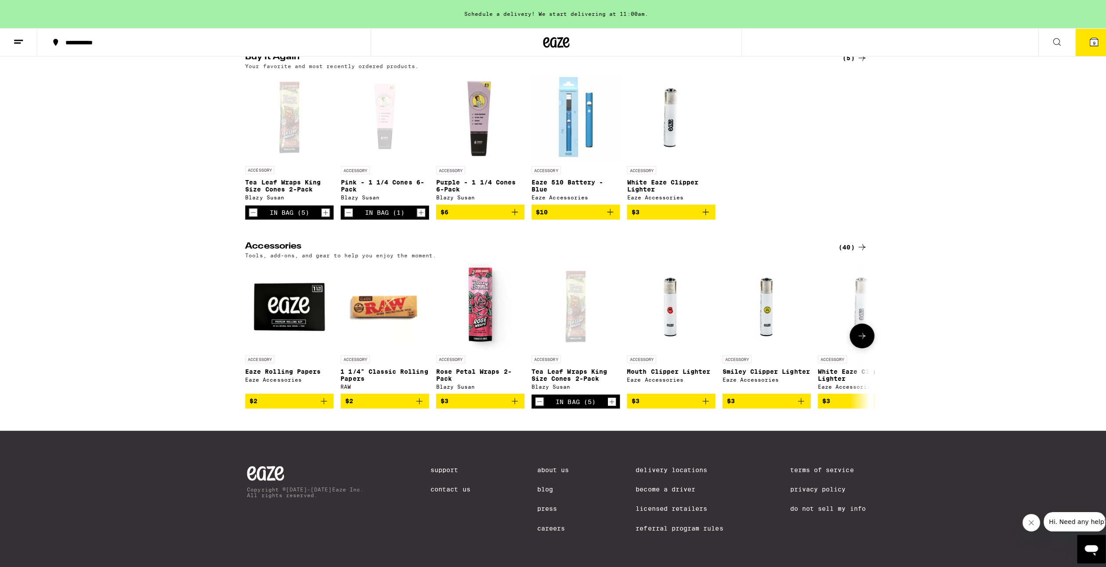
scroll to position [23, 0]
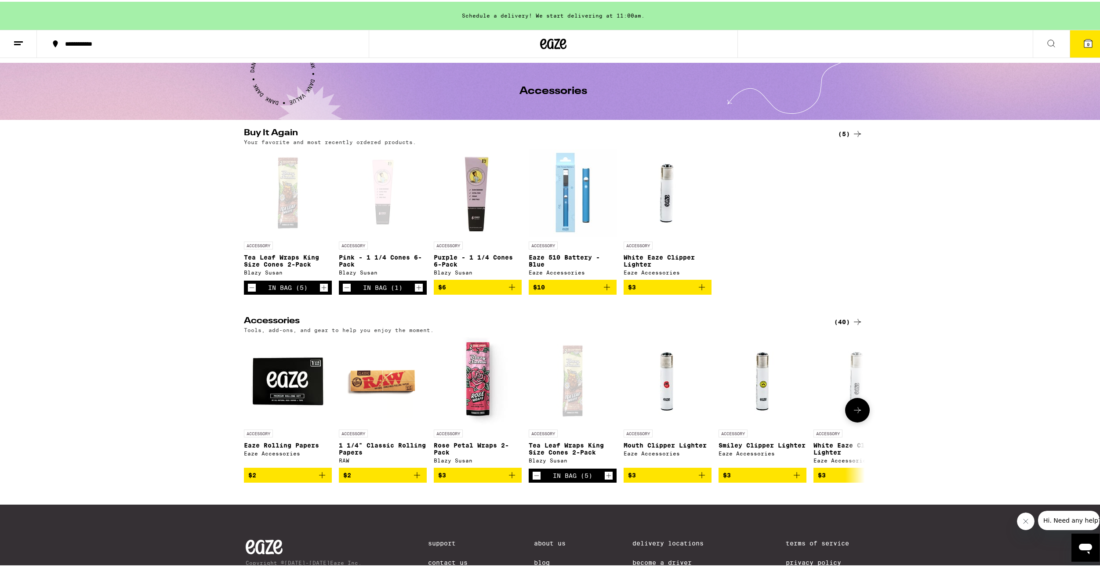
click at [533, 479] on icon "Decrement" at bounding box center [536, 474] width 8 height 11
click at [415, 291] on icon "Increment" at bounding box center [419, 286] width 8 height 11
click at [1082, 45] on icon at bounding box center [1087, 41] width 11 height 11
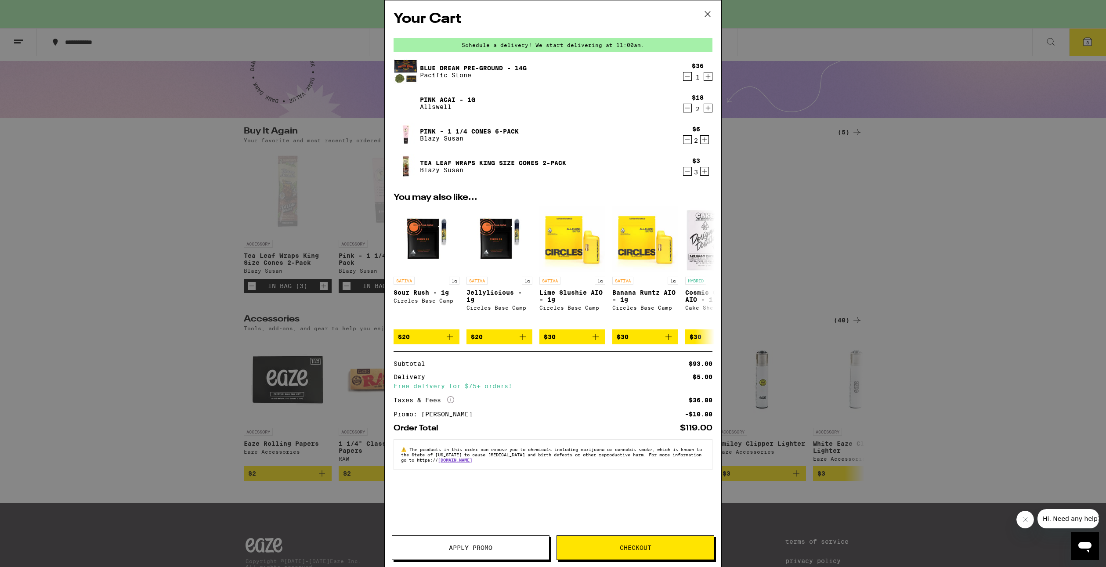
click at [627, 545] on span "Checkout" at bounding box center [636, 548] width 32 height 6
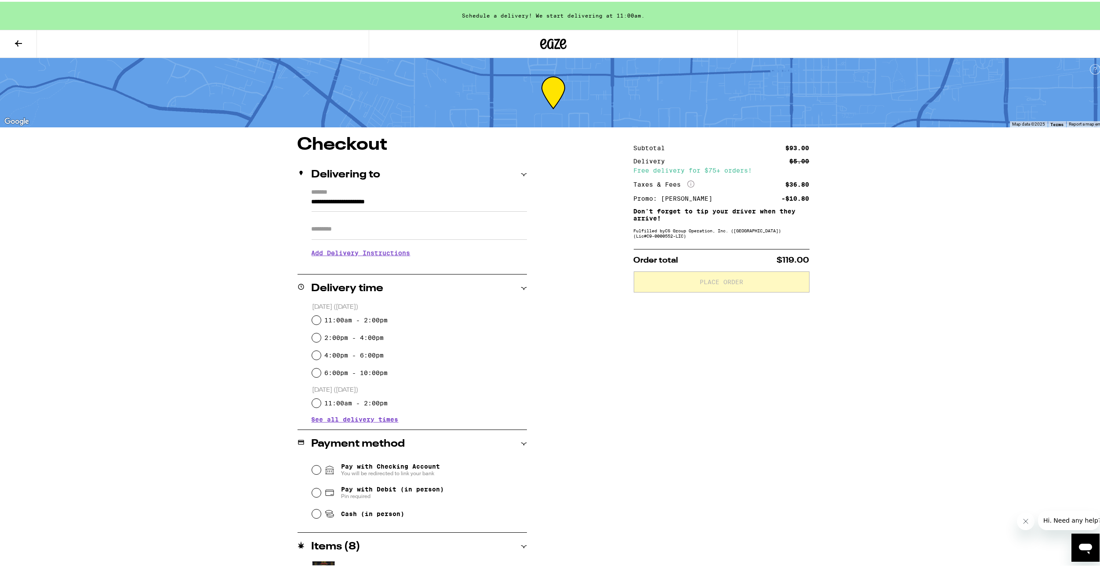
click at [360, 232] on input "Apt/Suite" at bounding box center [418, 227] width 215 height 21
type input "**********"
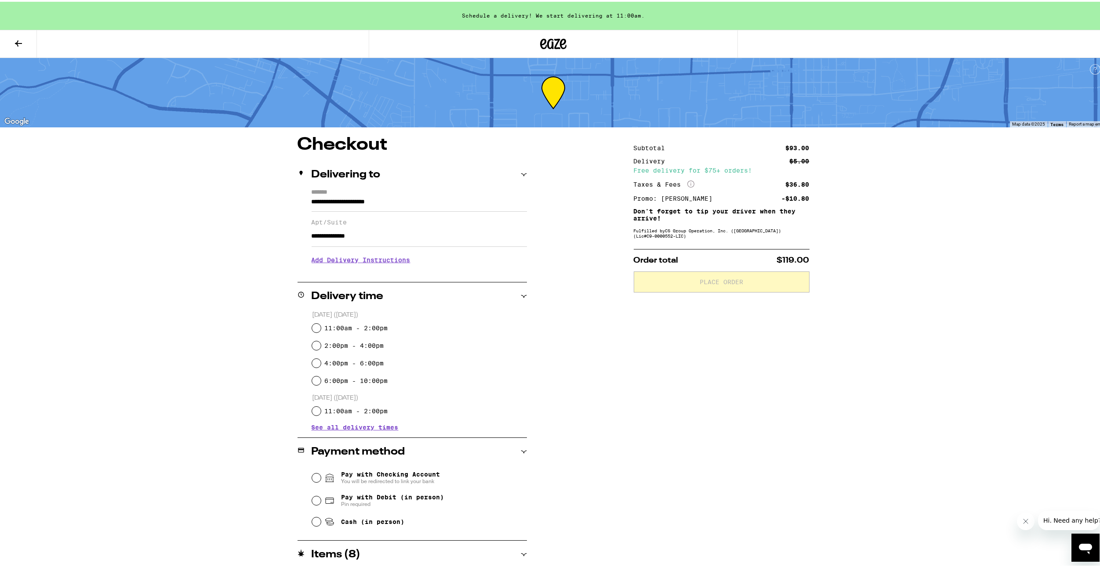
click at [365, 326] on label "11:00am - 2:00pm" at bounding box center [355, 326] width 63 height 7
click at [321, 326] on input "11:00am - 2:00pm" at bounding box center [316, 326] width 9 height 9
radio input "true"
click at [375, 520] on span "Cash (in person)" at bounding box center [372, 520] width 63 height 7
click at [321, 520] on input "Cash (in person)" at bounding box center [316, 520] width 9 height 9
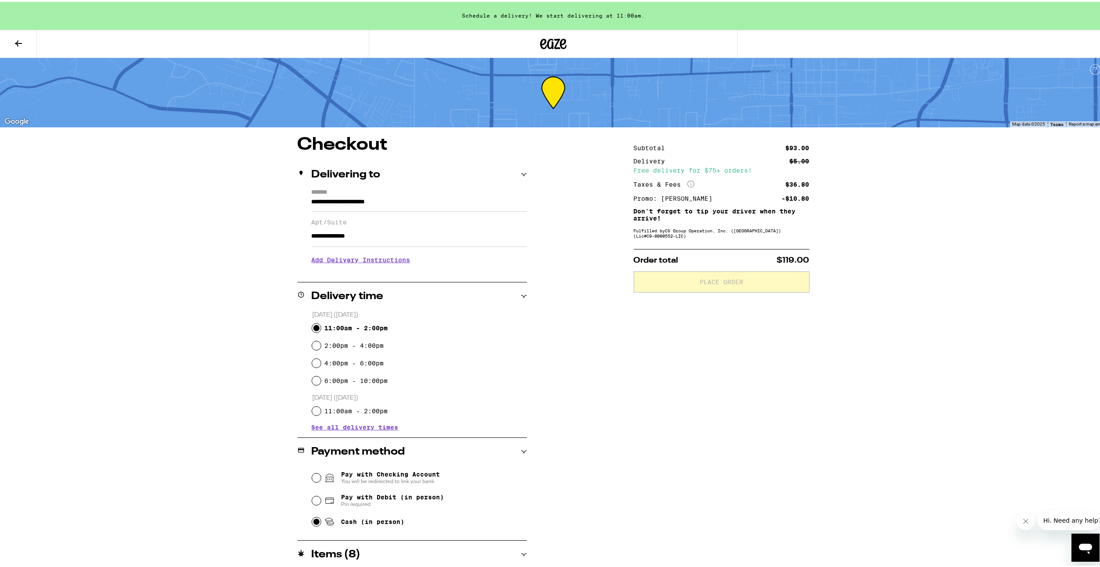
radio input "true"
click at [360, 258] on h3 "Add Delivery Instructions" at bounding box center [418, 258] width 215 height 20
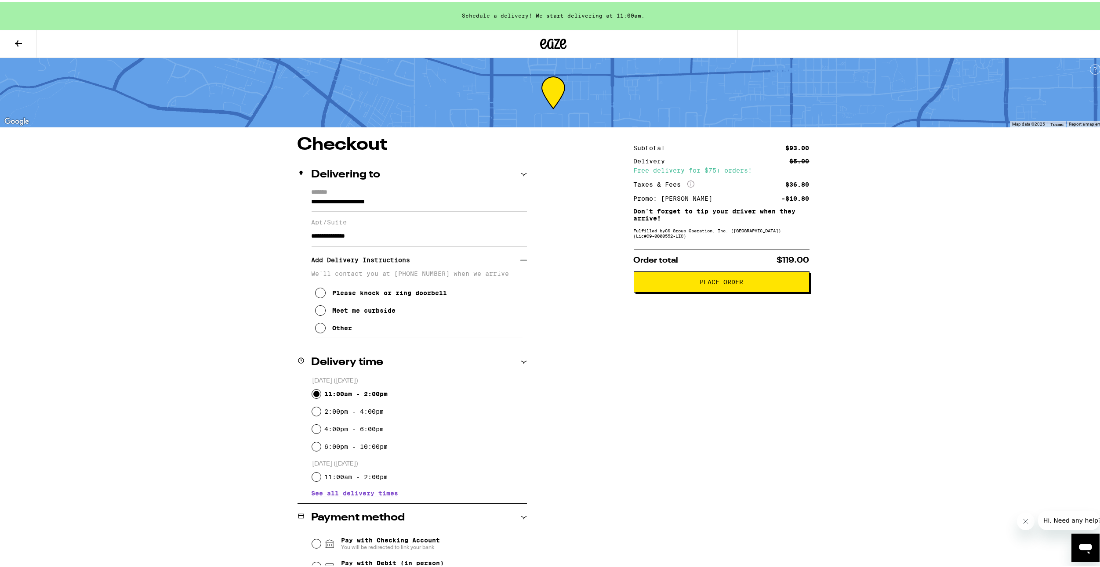
click at [366, 312] on div "Meet me curbside" at bounding box center [364, 308] width 63 height 7
click at [741, 288] on button "Place Order" at bounding box center [721, 280] width 176 height 21
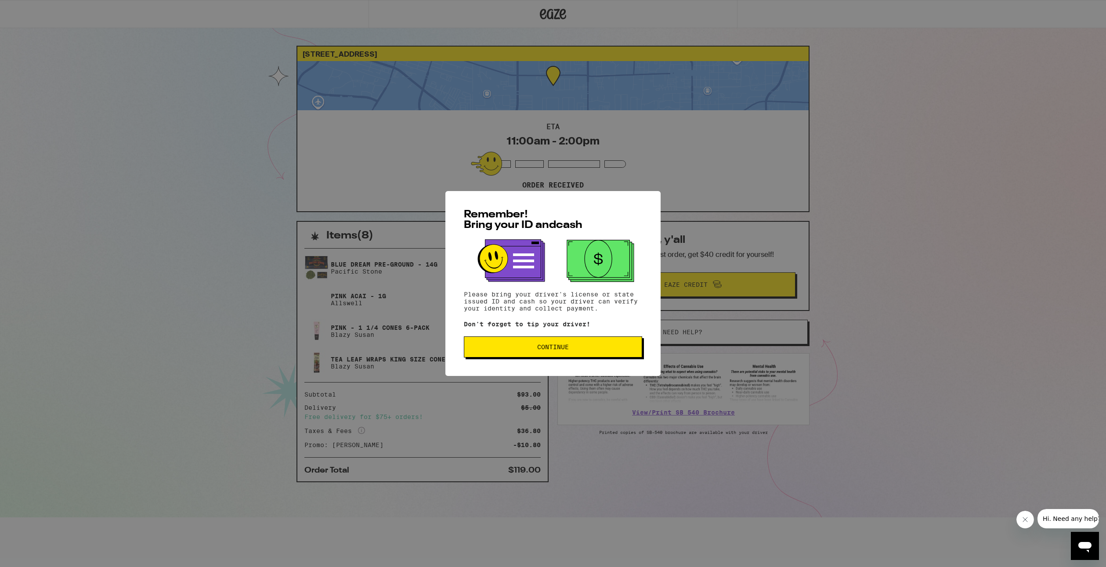
click at [568, 350] on span "Continue" at bounding box center [553, 347] width 32 height 6
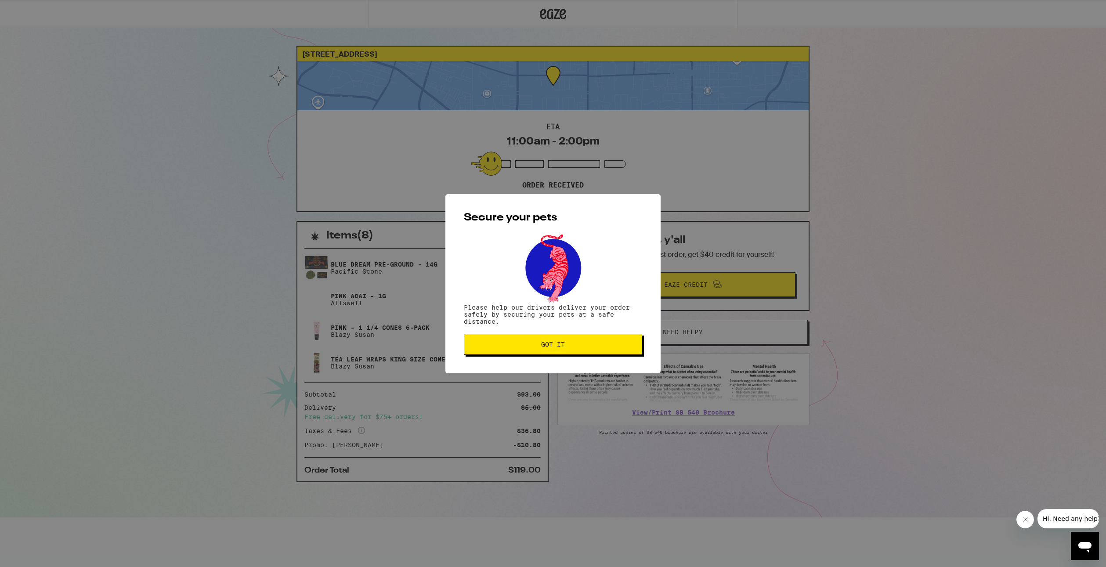
click at [569, 351] on button "Got it" at bounding box center [553, 344] width 178 height 21
